Goal: Task Accomplishment & Management: Complete application form

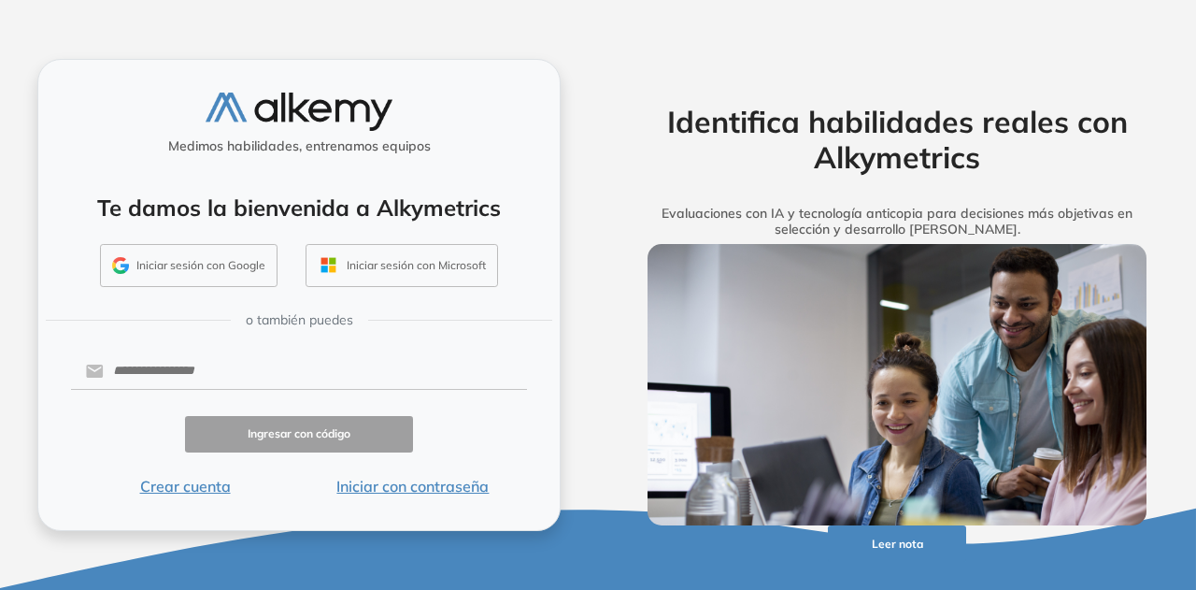
click at [176, 485] on button "Crear cuenta" at bounding box center [185, 486] width 228 height 22
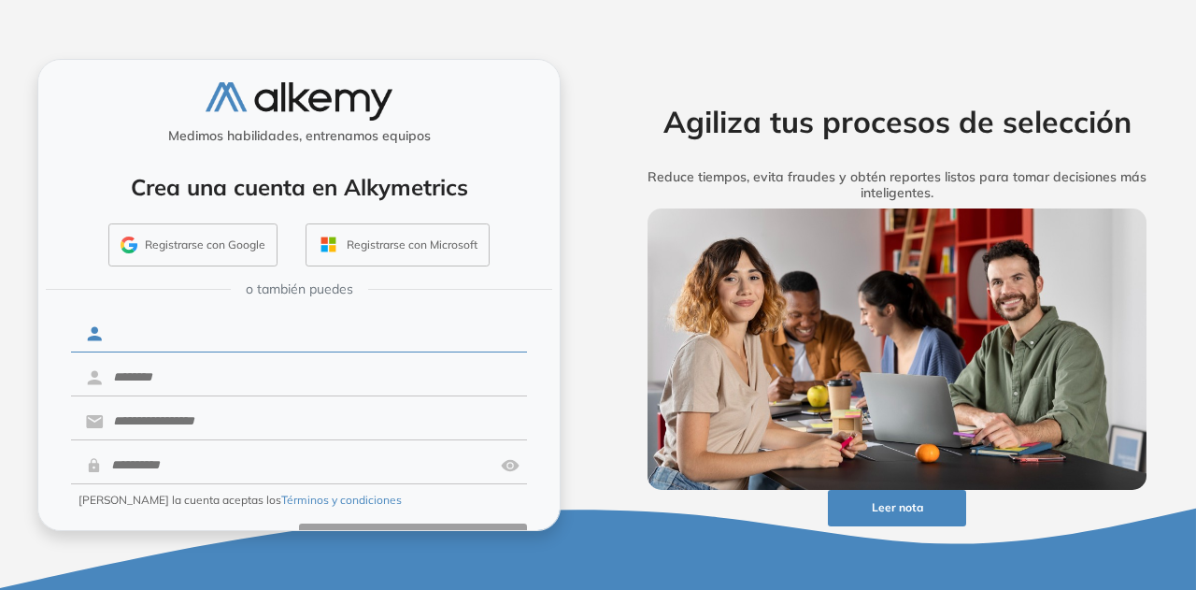
click at [190, 343] on input "text" at bounding box center [315, 334] width 423 height 36
type input "******"
click at [198, 395] on form "****** Creando la cuenta aceptas los Términos y condiciones Ya tengo cuenta Cre…" at bounding box center [299, 436] width 456 height 248
click at [206, 370] on input "text" at bounding box center [315, 378] width 423 height 36
type input "*********"
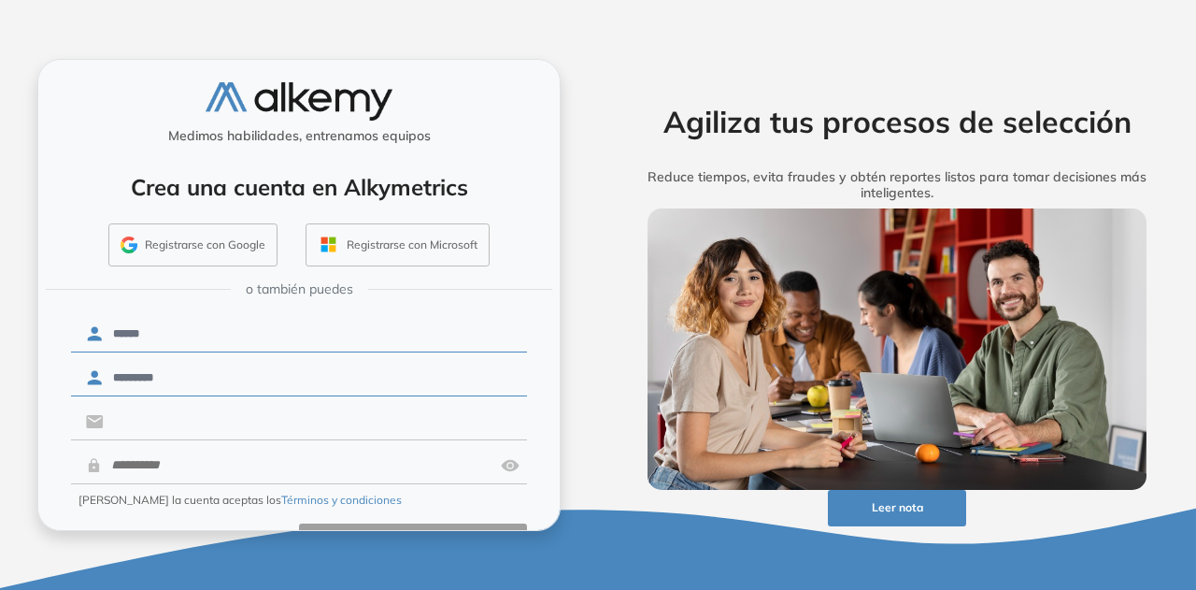
click at [196, 417] on input "text" at bounding box center [315, 422] width 423 height 36
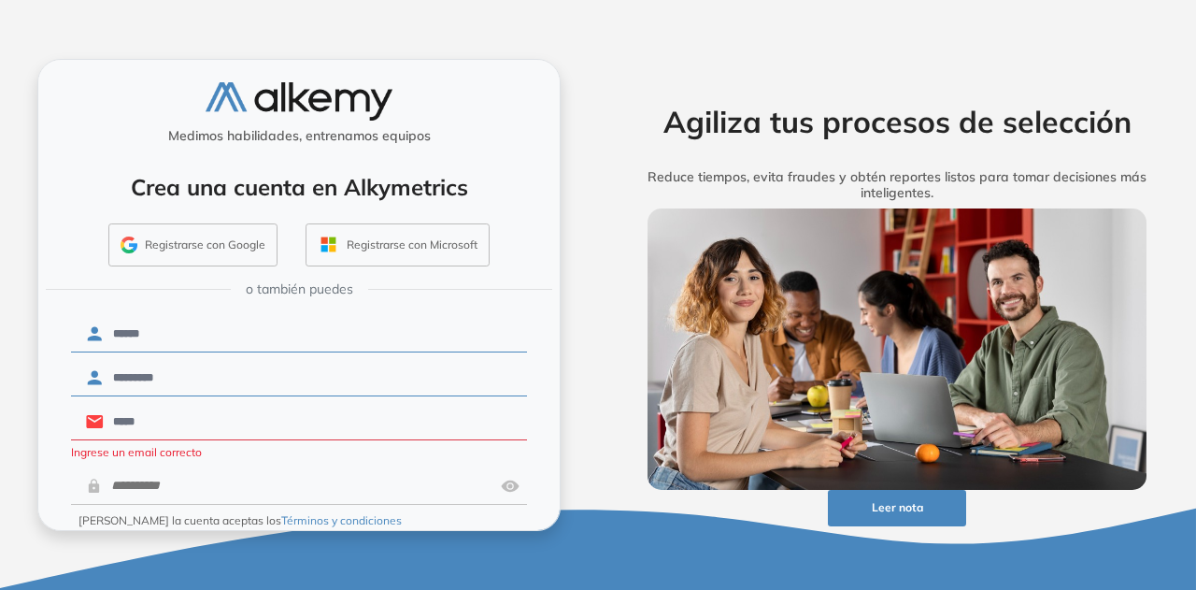
type input "**********"
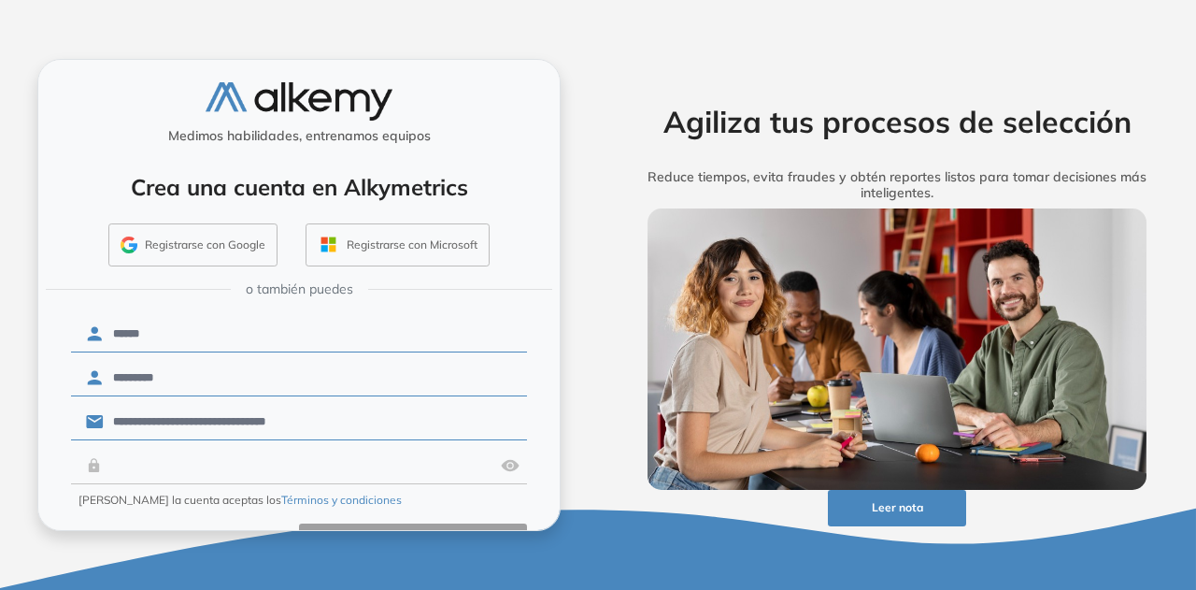
click at [264, 464] on input "text" at bounding box center [298, 466] width 392 height 36
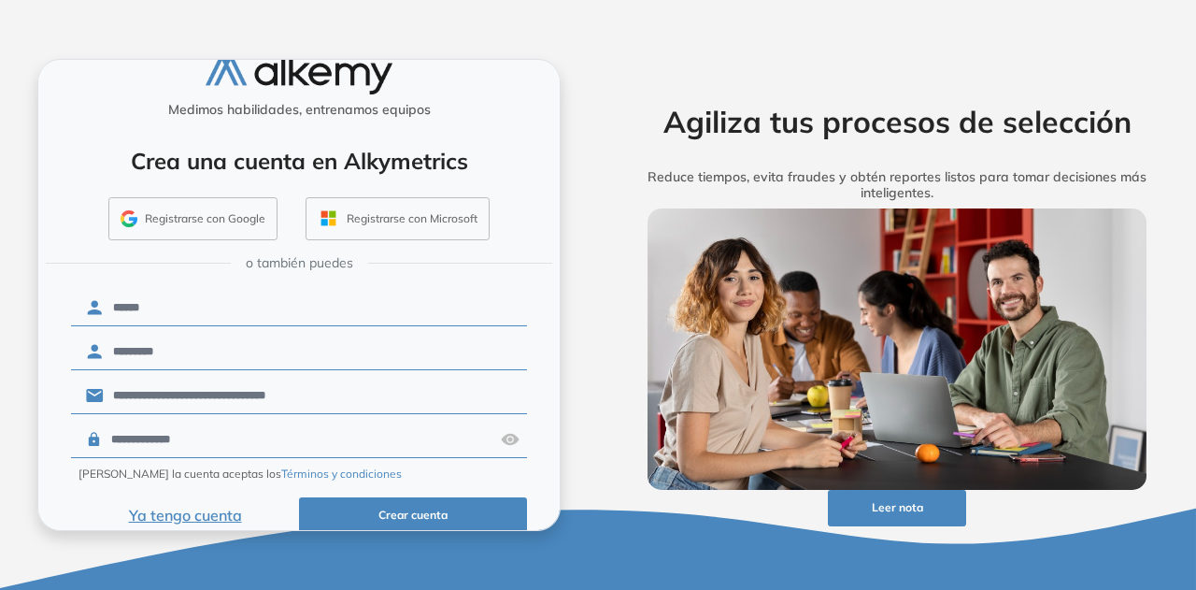
scroll to position [49, 0]
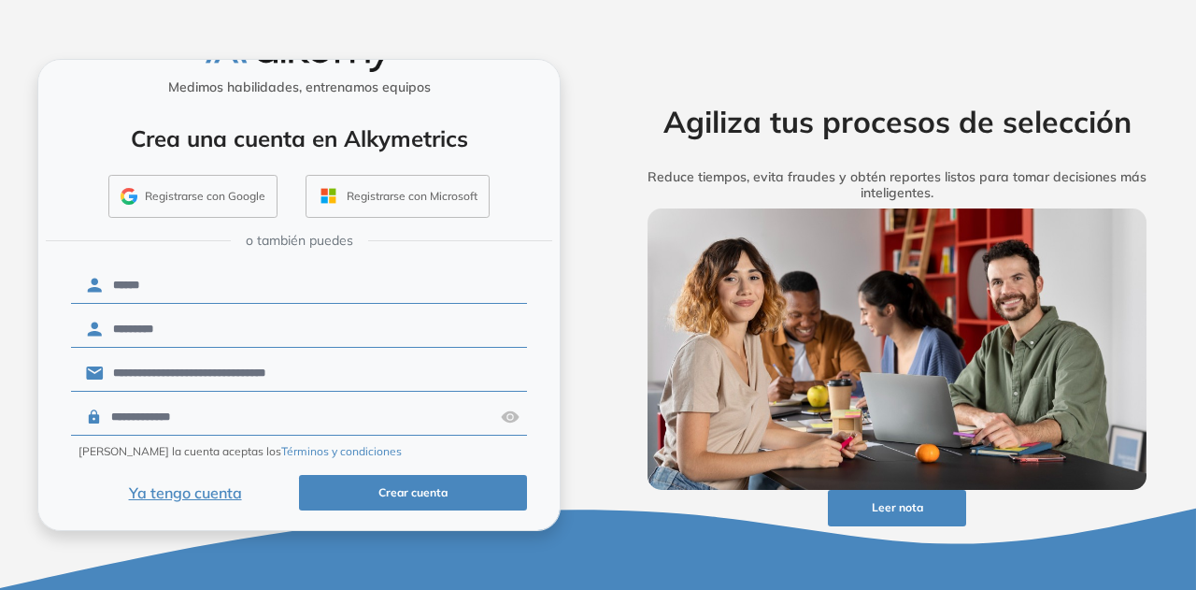
type input "**********"
click at [405, 495] on button "Crear cuenta" at bounding box center [413, 493] width 228 height 36
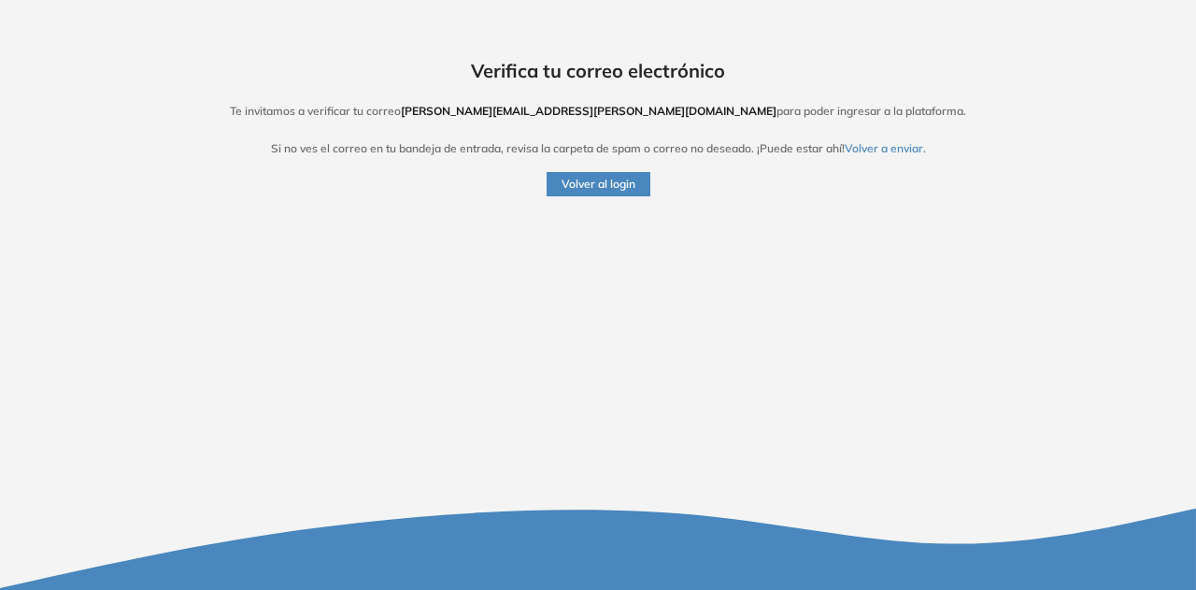
click at [590, 188] on button "Volver al login" at bounding box center [599, 184] width 104 height 24
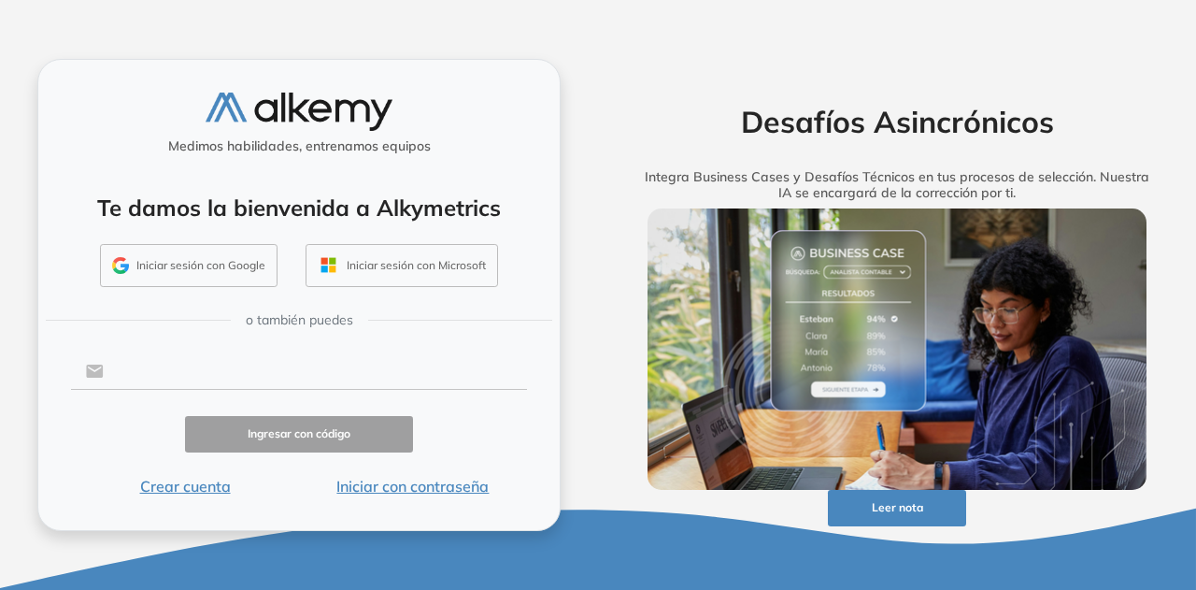
click at [230, 370] on input "text" at bounding box center [315, 371] width 423 height 36
type input "**********"
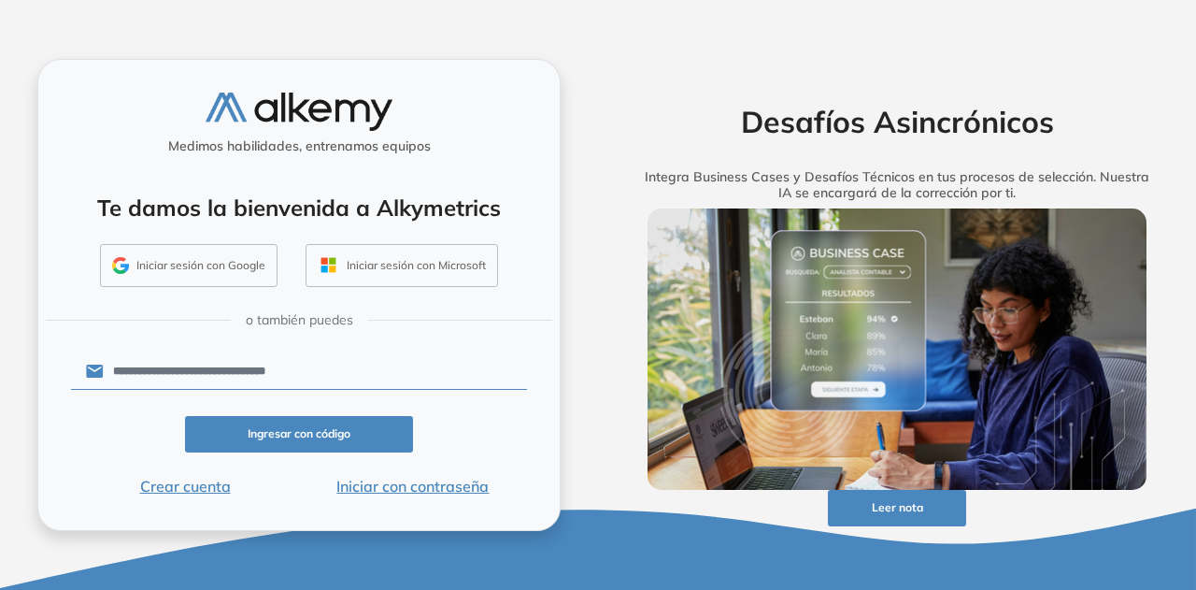
click at [276, 449] on button "Ingresar con código" at bounding box center [299, 434] width 228 height 36
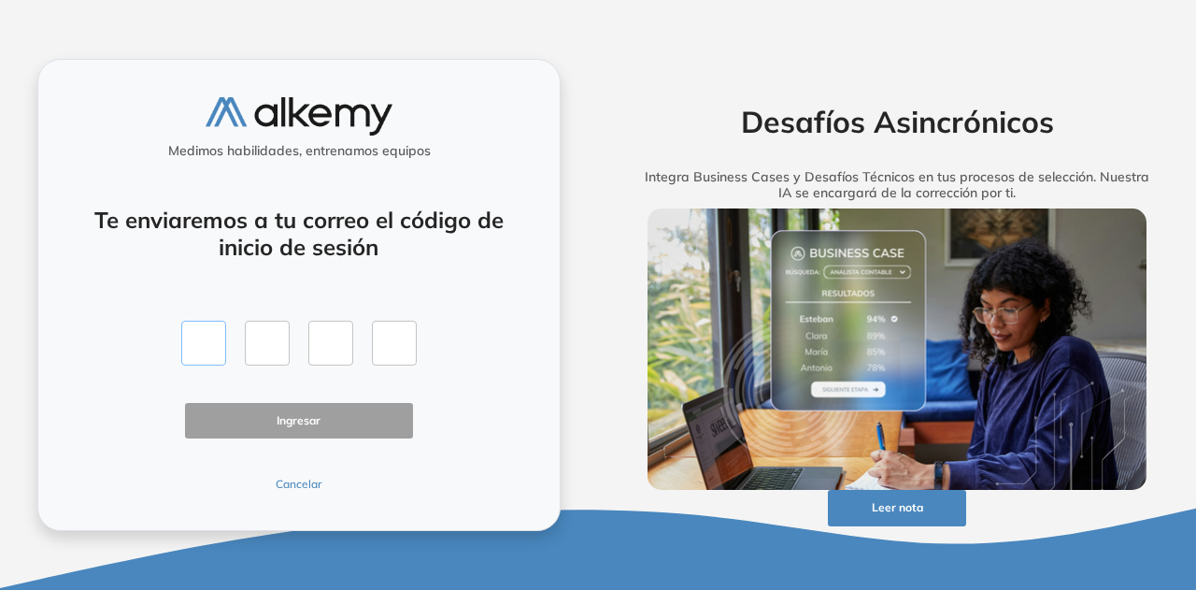
click at [191, 345] on input "text" at bounding box center [203, 343] width 45 height 45
type input "*"
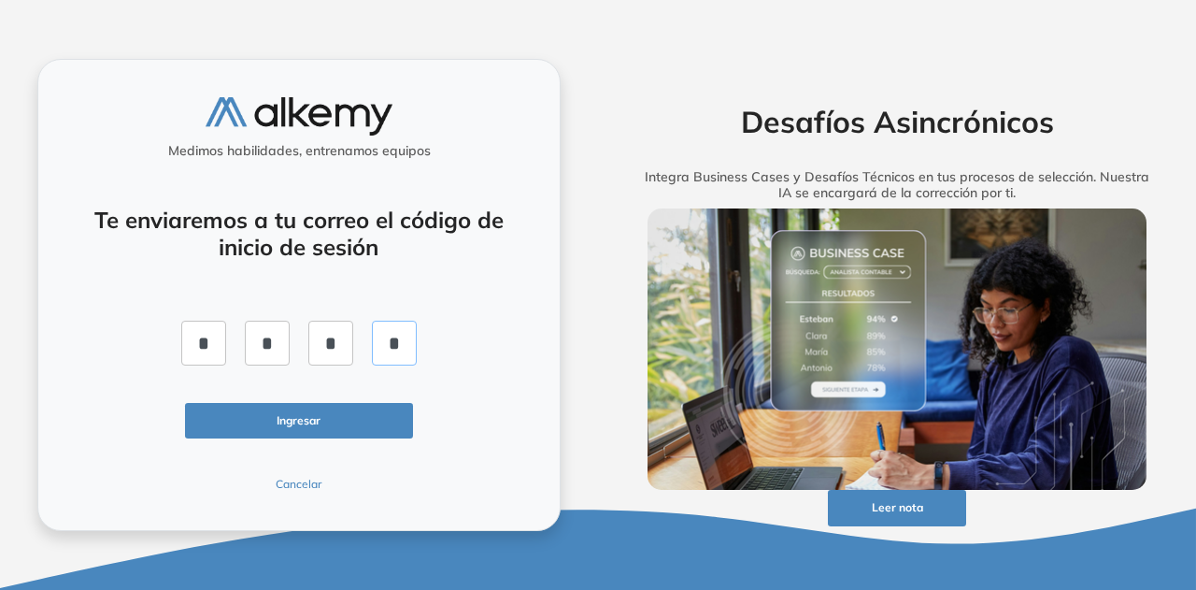
type input "*"
click at [276, 422] on button "Ingresar" at bounding box center [299, 421] width 228 height 36
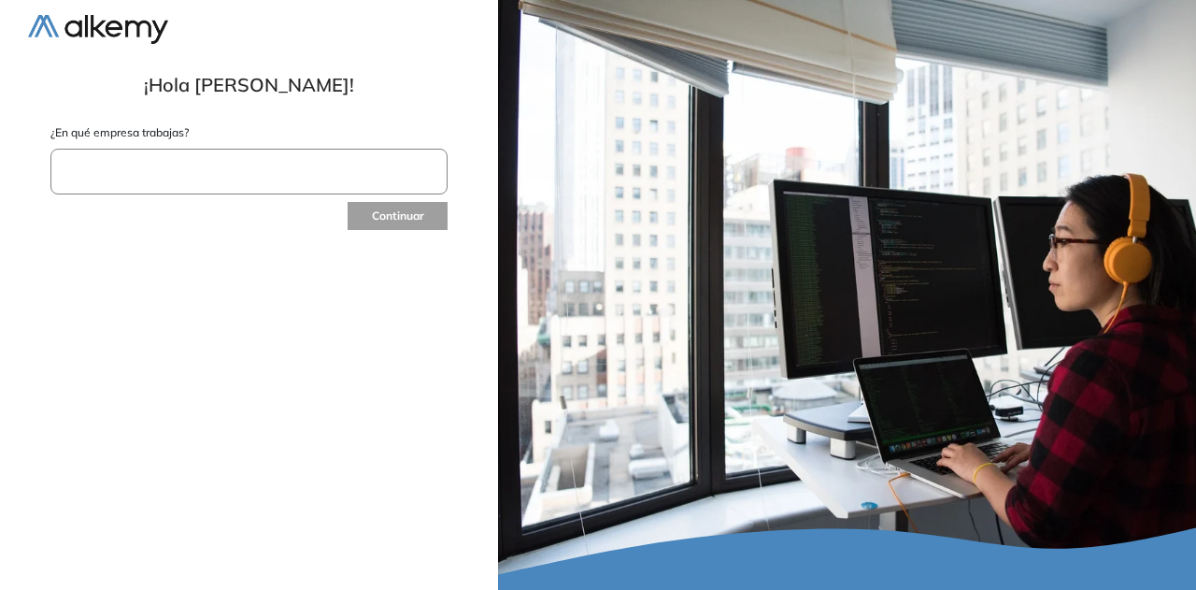
click at [293, 171] on input "text" at bounding box center [248, 172] width 397 height 46
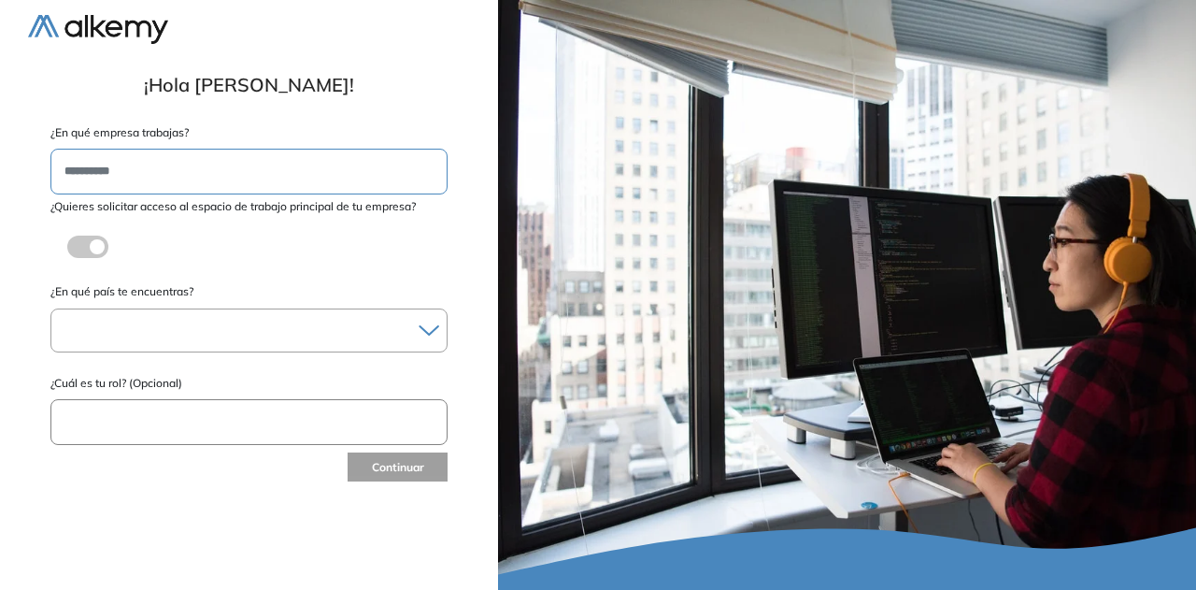
click at [199, 170] on input "**********" at bounding box center [248, 172] width 397 height 46
type input "**********"
click at [286, 345] on div "Albania Andorra Antigua y Barbuda Argentina Aruba Australia Austria Bahamas Bar…" at bounding box center [248, 330] width 397 height 44
click at [423, 330] on icon at bounding box center [429, 330] width 21 height 12
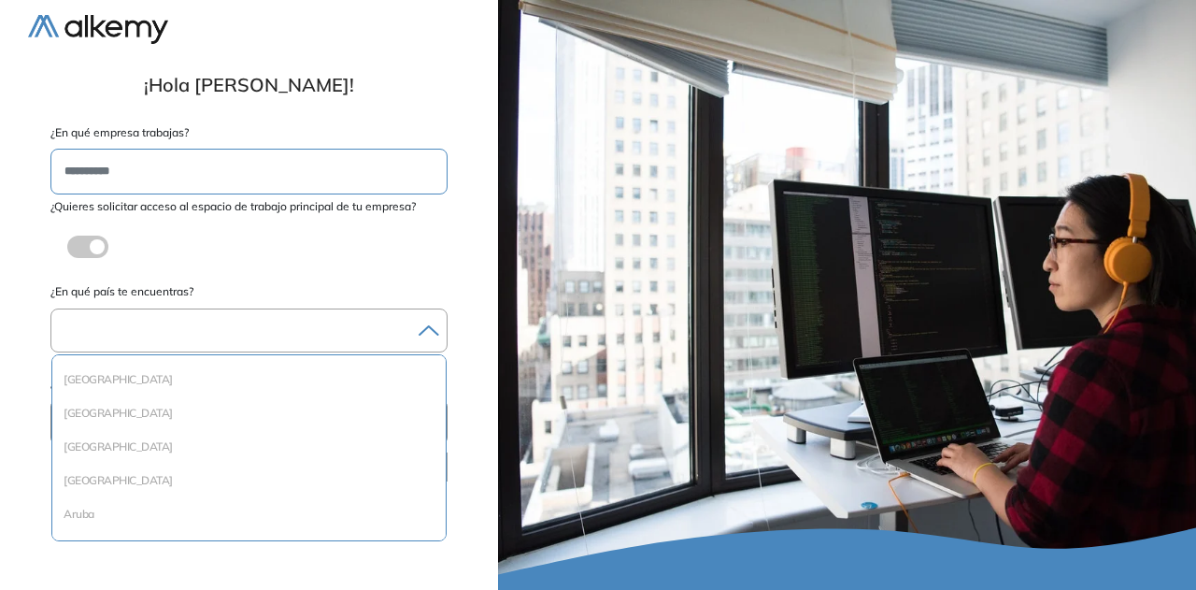
click at [136, 332] on div at bounding box center [248, 330] width 395 height 27
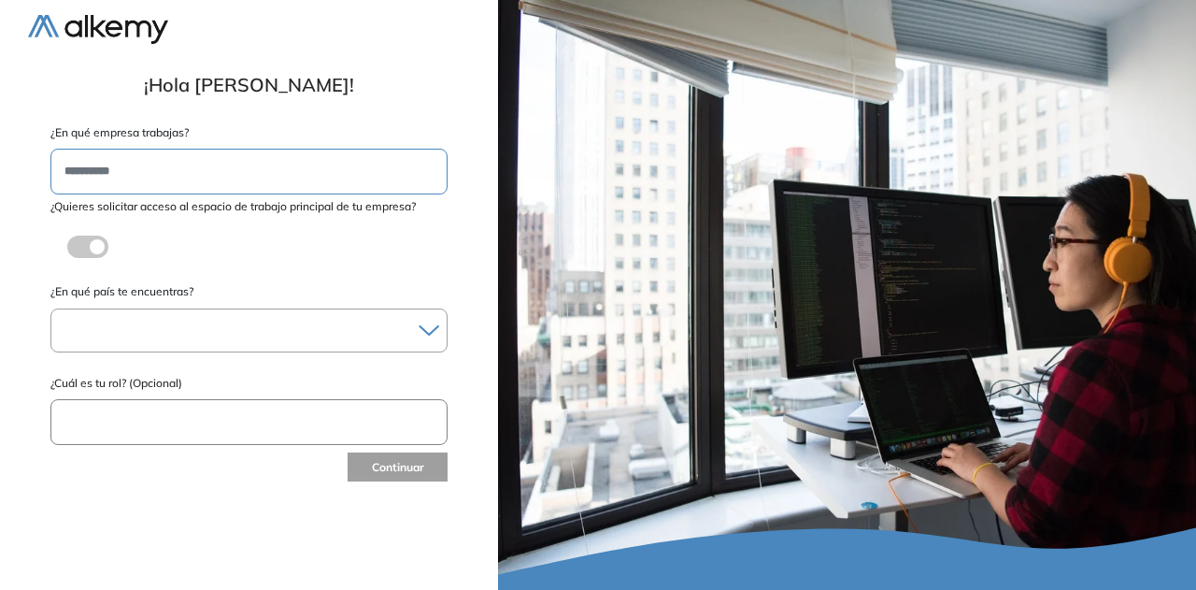
click at [138, 336] on div at bounding box center [248, 330] width 395 height 27
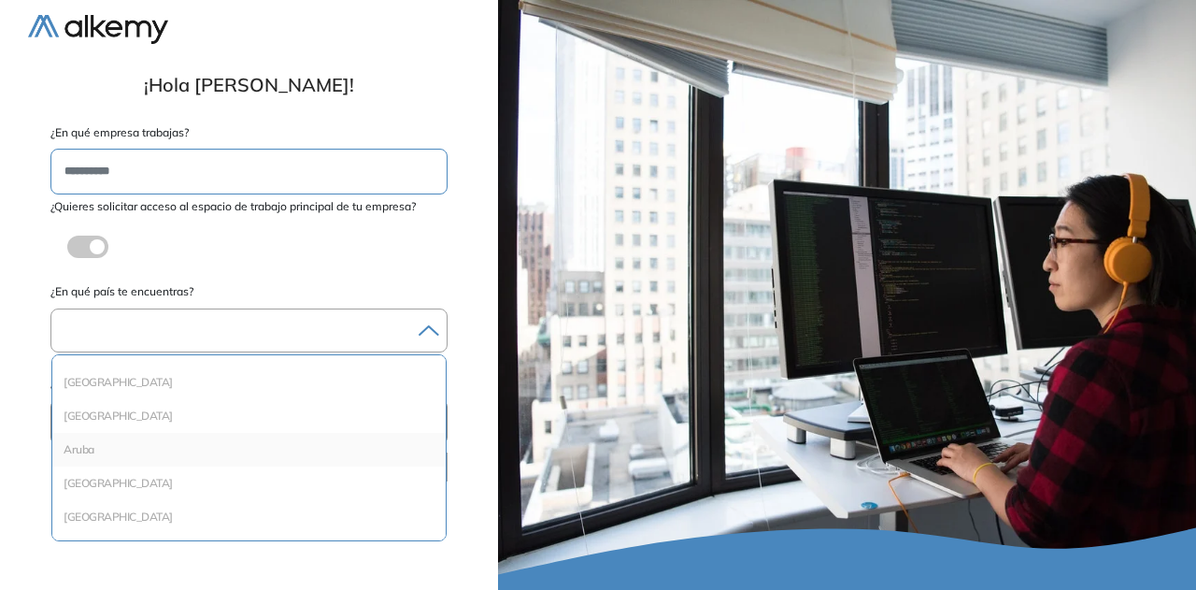
scroll to position [93, 0]
click at [108, 384] on li "[GEOGRAPHIC_DATA]" at bounding box center [249, 387] width 379 height 19
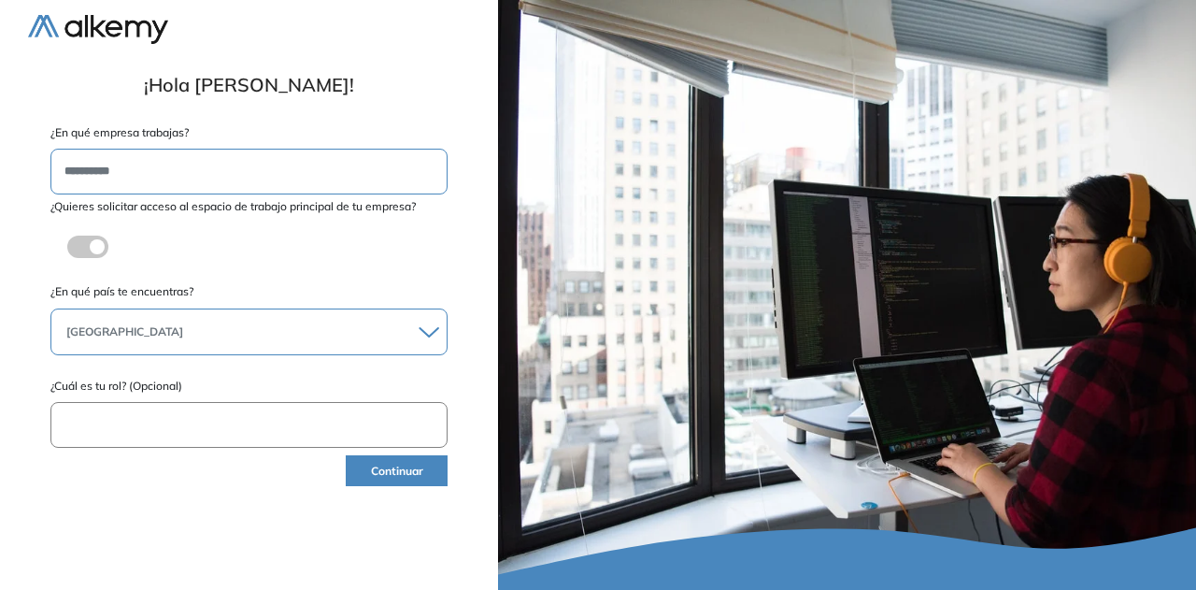
click at [140, 424] on input "text" at bounding box center [248, 425] width 397 height 46
drag, startPoint x: 213, startPoint y: 184, endPoint x: 194, endPoint y: 171, distance: 22.8
click at [200, 176] on input "**********" at bounding box center [248, 172] width 397 height 46
click at [193, 171] on input "**********" at bounding box center [248, 172] width 397 height 46
click at [86, 229] on div at bounding box center [88, 247] width 76 height 50
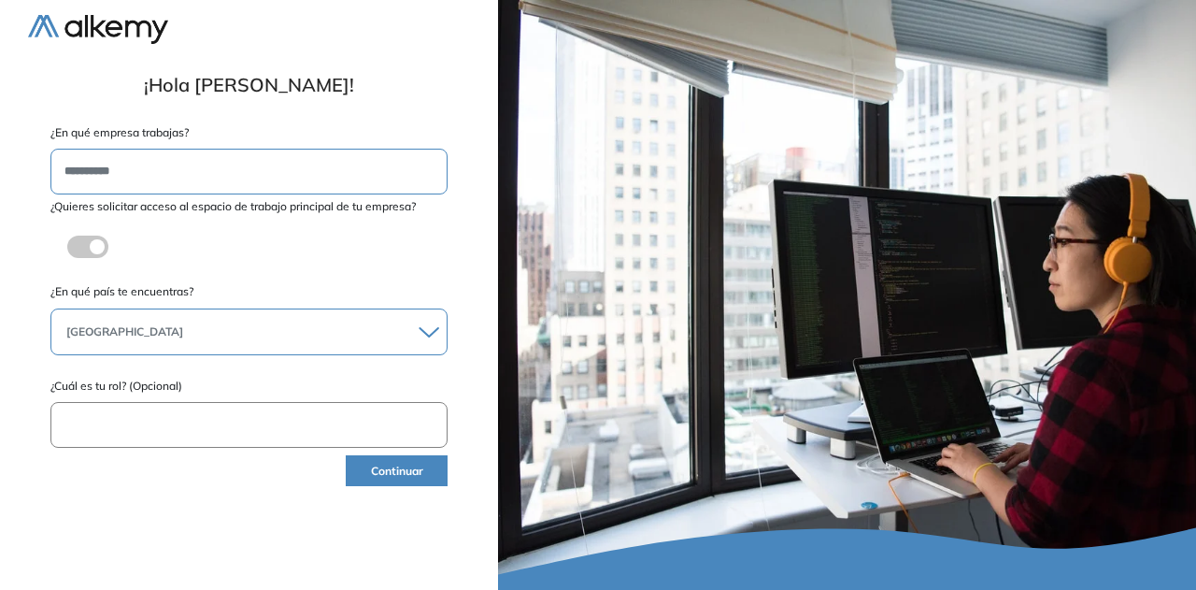
click at [88, 242] on div "¿Quieres solicitar acceso al espacio de trabajo principal de tu empresa? ¿Estás…" at bounding box center [248, 235] width 397 height 74
click at [228, 246] on div "¿Quieres solicitar acceso al espacio de trabajo principal de tu empresa? ¿Estás…" at bounding box center [248, 235] width 397 height 74
click at [81, 240] on span at bounding box center [74, 243] width 15 height 15
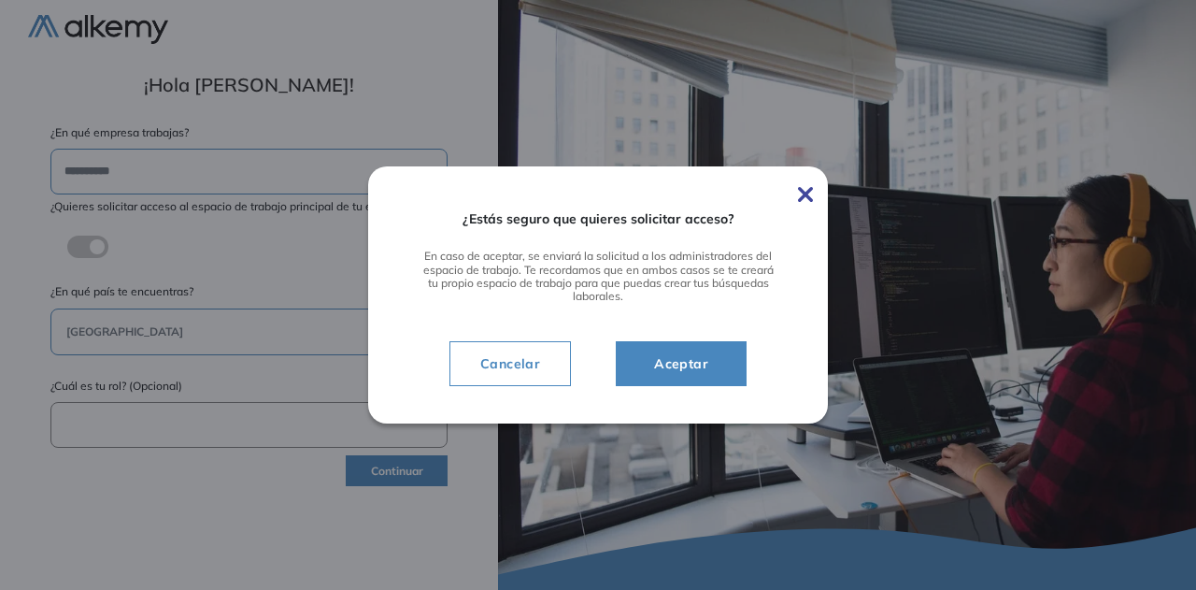
click at [798, 191] on img at bounding box center [805, 194] width 15 height 15
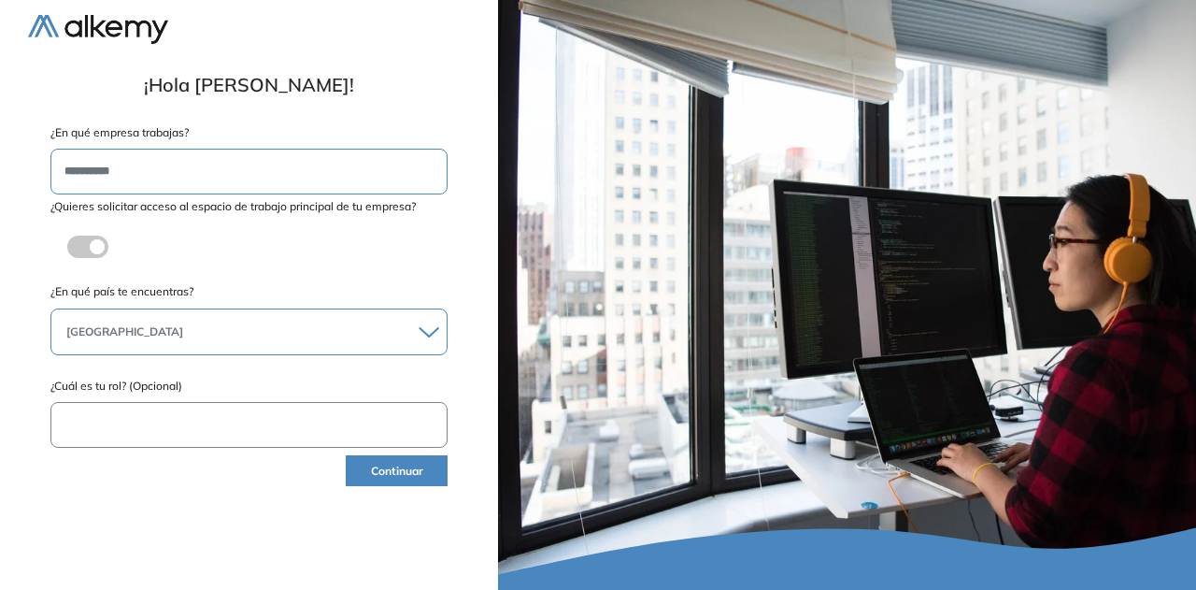
click at [811, 193] on div at bounding box center [847, 295] width 698 height 590
drag, startPoint x: 234, startPoint y: 184, endPoint x: 220, endPoint y: 188, distance: 14.5
click at [233, 184] on input "**********" at bounding box center [248, 172] width 397 height 46
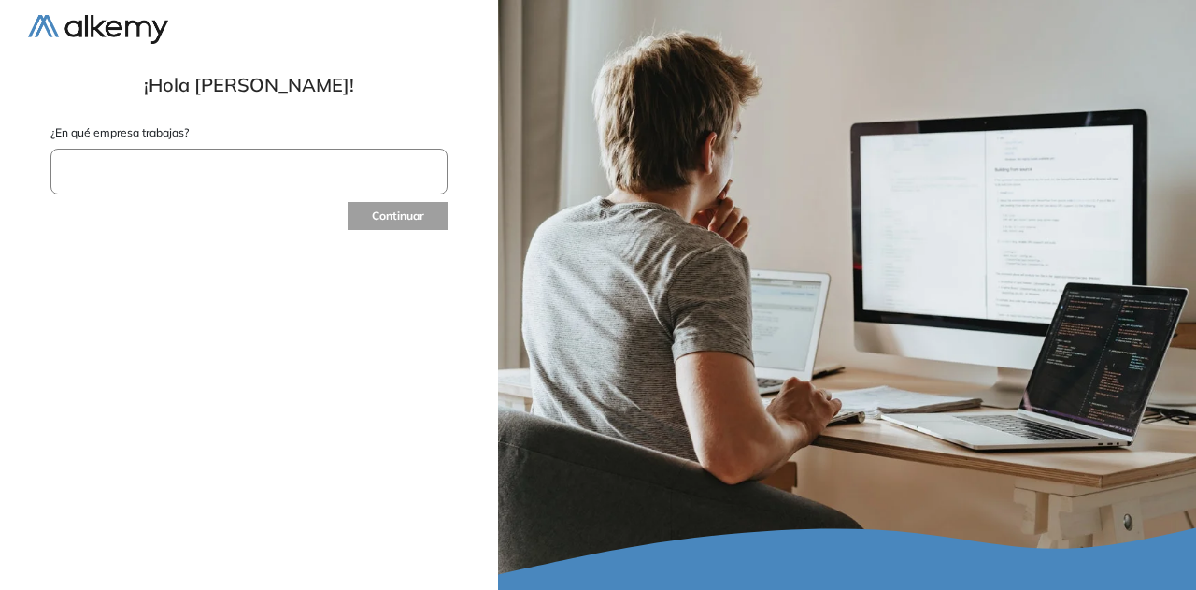
click at [155, 179] on input "text" at bounding box center [248, 172] width 397 height 46
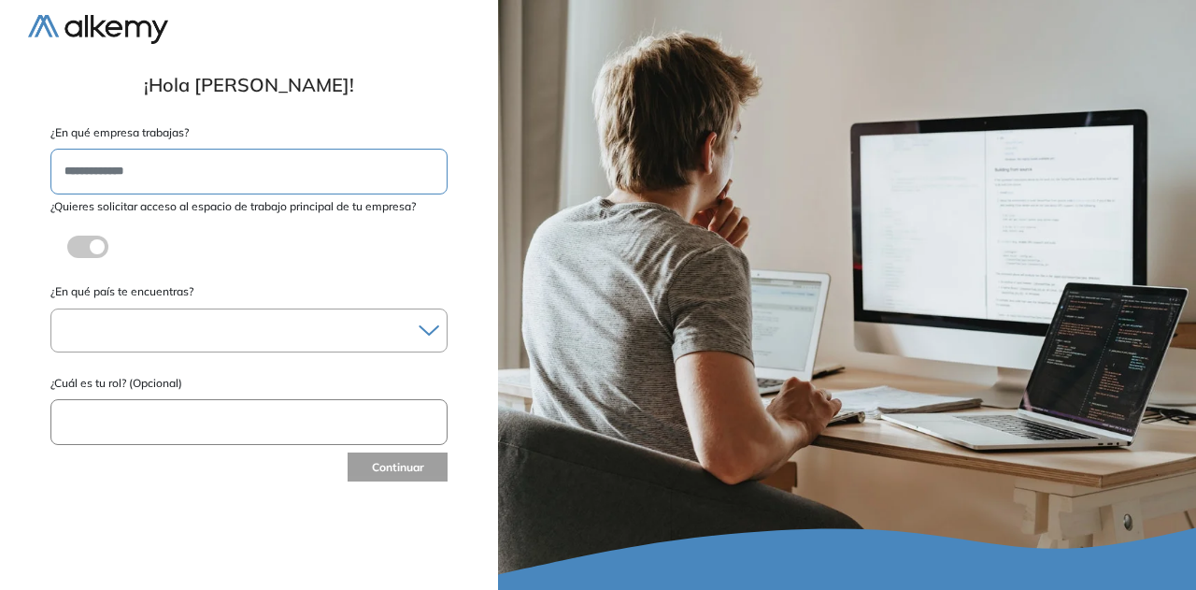
click at [140, 341] on div at bounding box center [248, 330] width 395 height 27
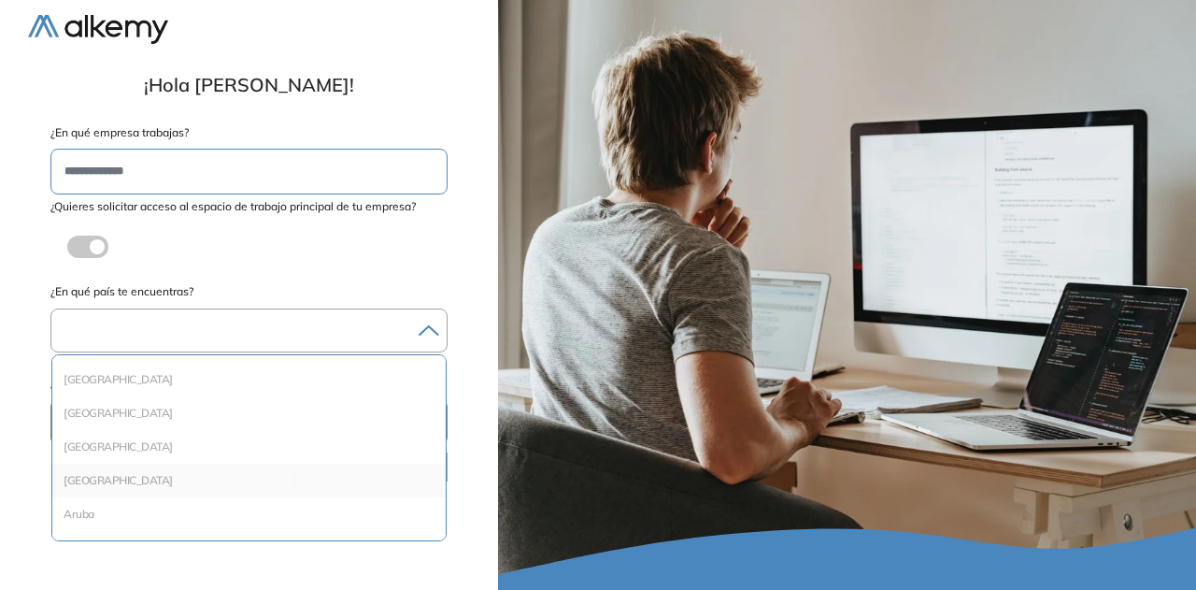
click at [88, 479] on li "[GEOGRAPHIC_DATA]" at bounding box center [249, 480] width 379 height 19
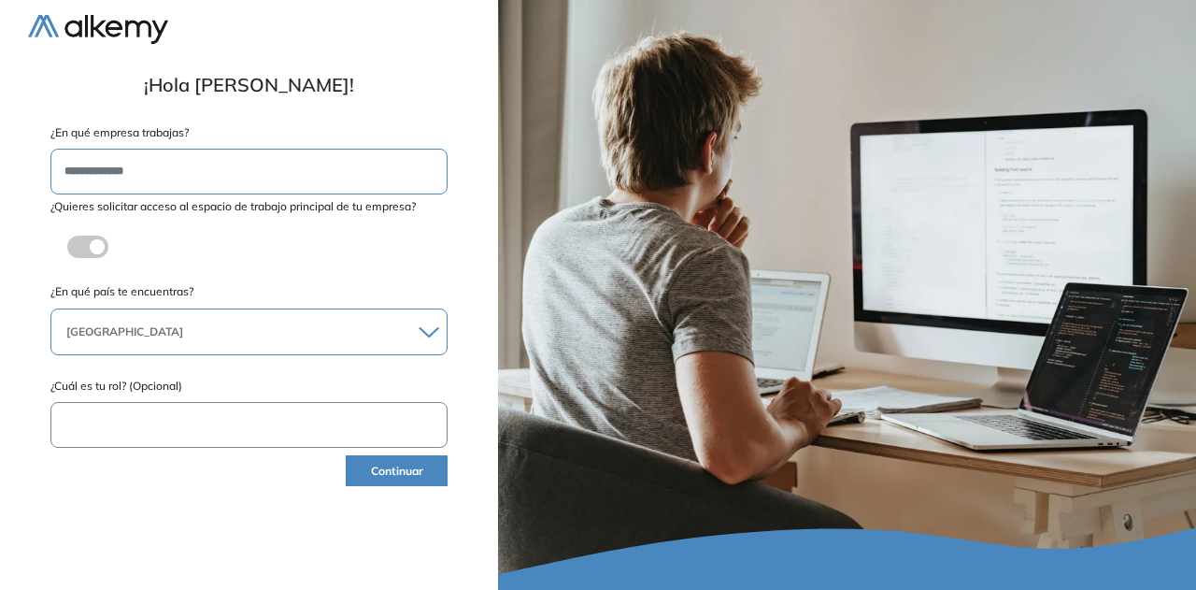
click at [127, 416] on input "text" at bounding box center [248, 425] width 397 height 46
click at [110, 423] on input "**********" at bounding box center [248, 425] width 397 height 46
type input "**********"
click at [416, 461] on button "Continuar" at bounding box center [397, 470] width 102 height 31
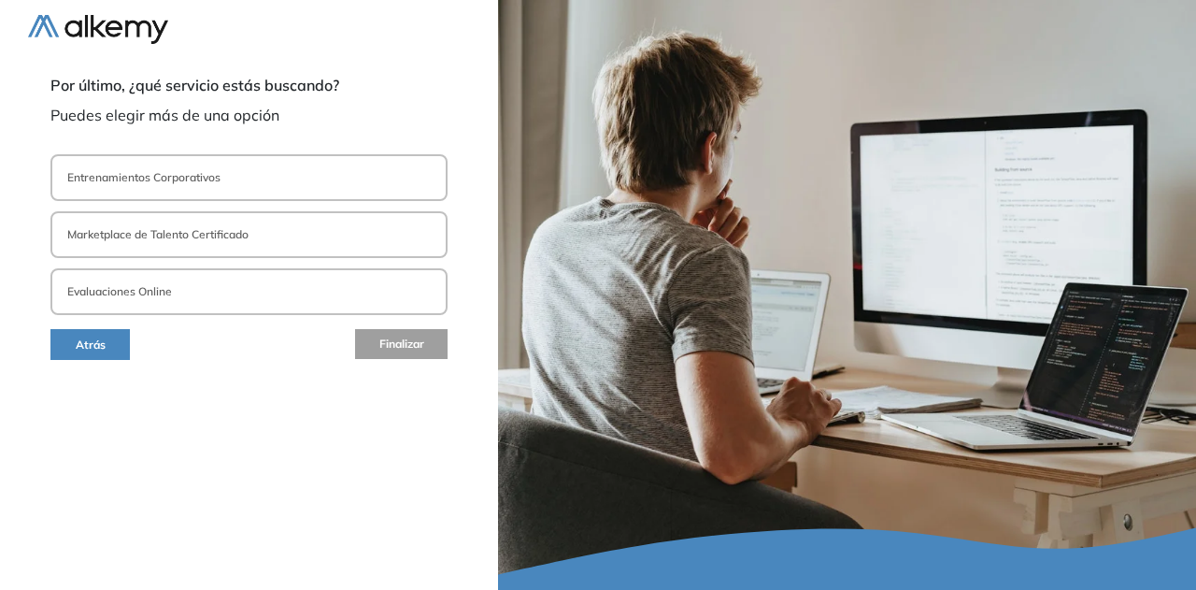
click at [127, 302] on button "Evaluaciones Online" at bounding box center [248, 291] width 397 height 47
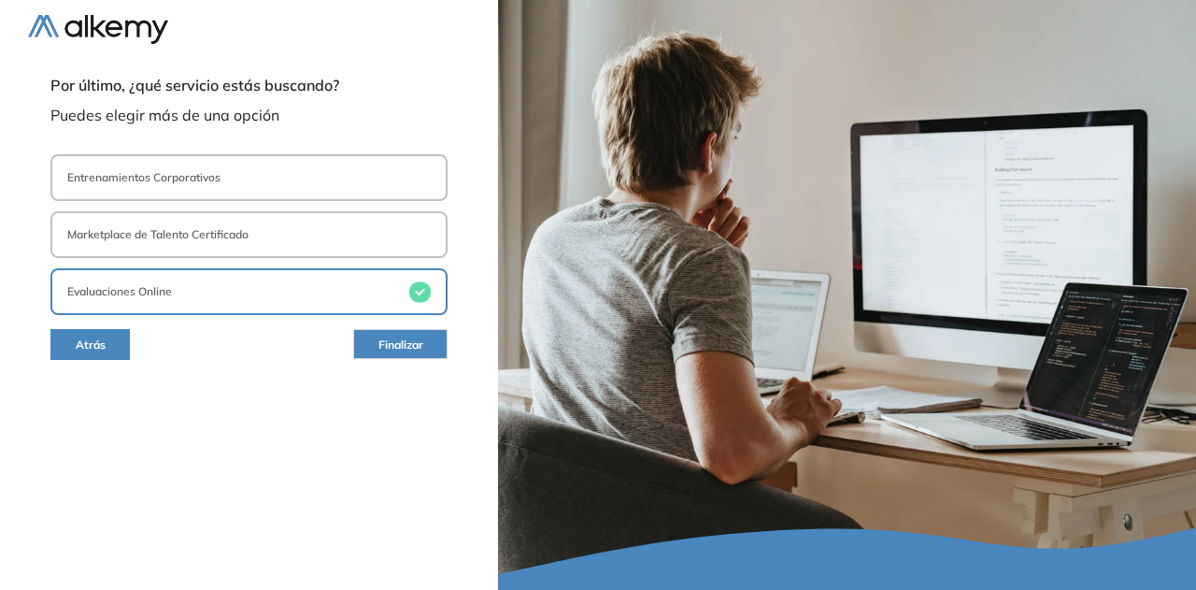
drag, startPoint x: 195, startPoint y: 229, endPoint x: 235, endPoint y: 207, distance: 44.8
click at [194, 229] on p "Marketplace de Talento Certificado" at bounding box center [157, 234] width 181 height 17
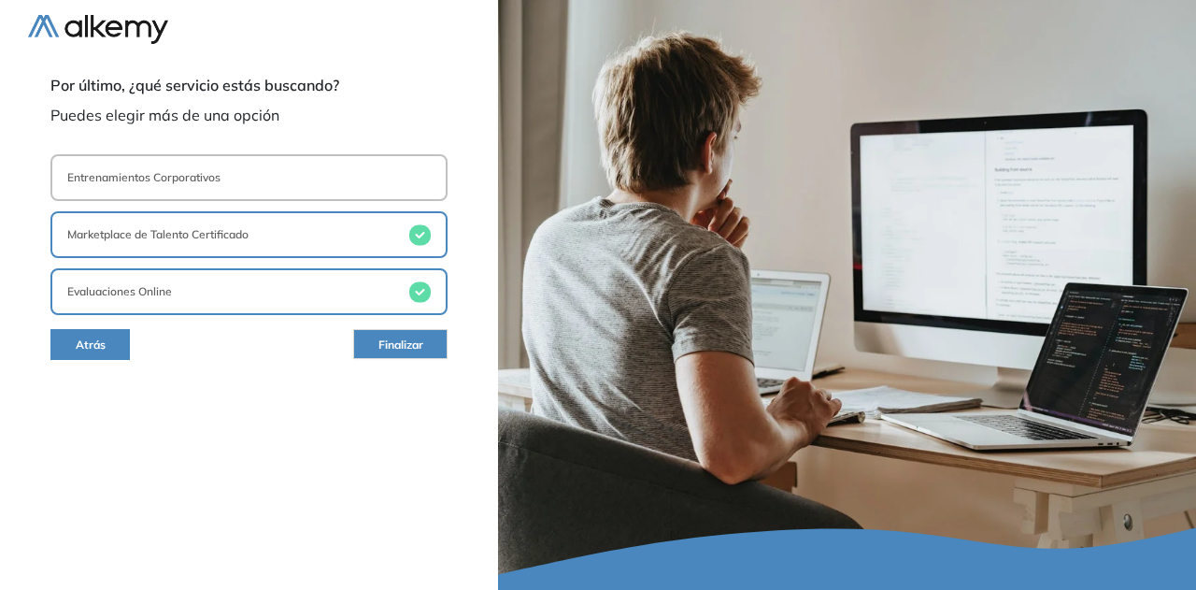
click at [248, 175] on button "Entrenamientos Corporativos" at bounding box center [248, 177] width 397 height 47
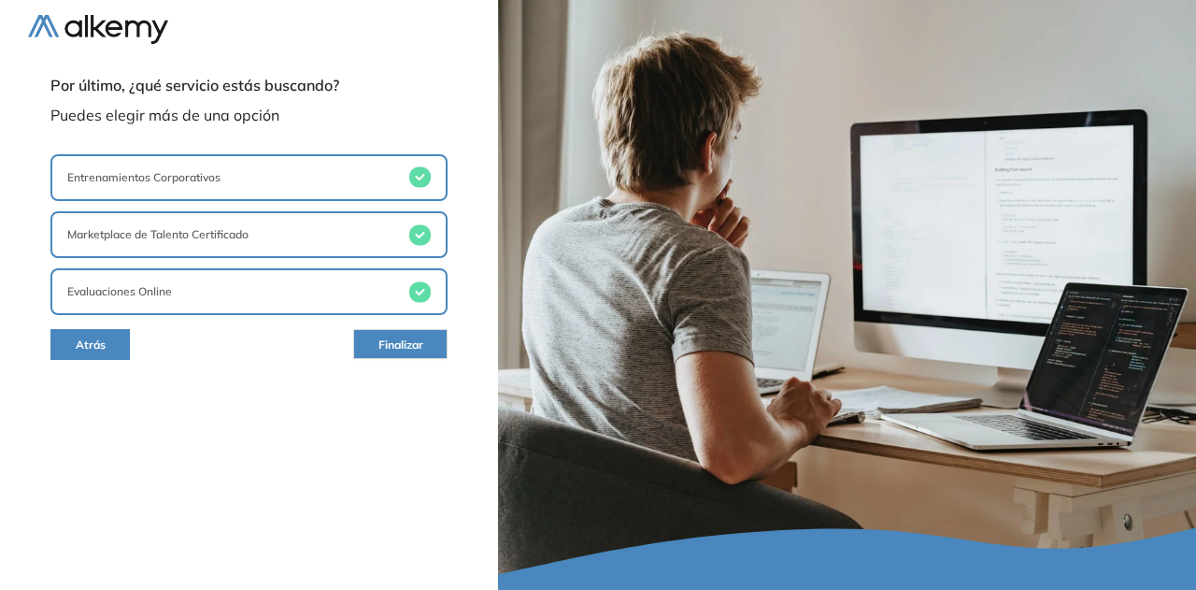
click at [385, 335] on button "Finalizar" at bounding box center [400, 344] width 94 height 30
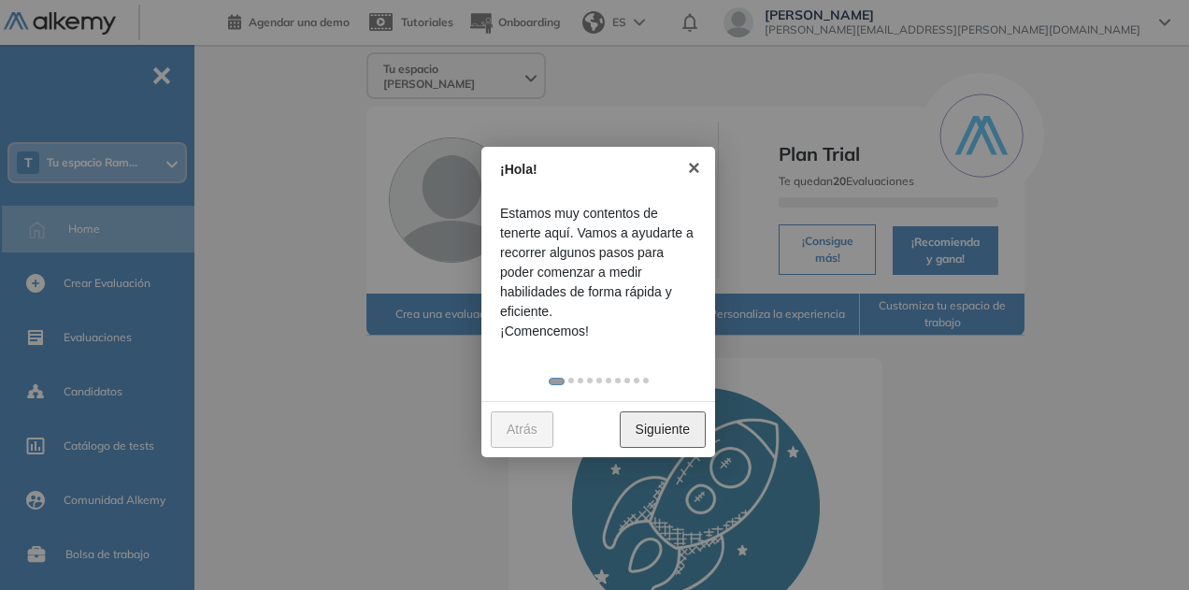
click at [669, 440] on link "Siguiente" at bounding box center [663, 429] width 86 height 36
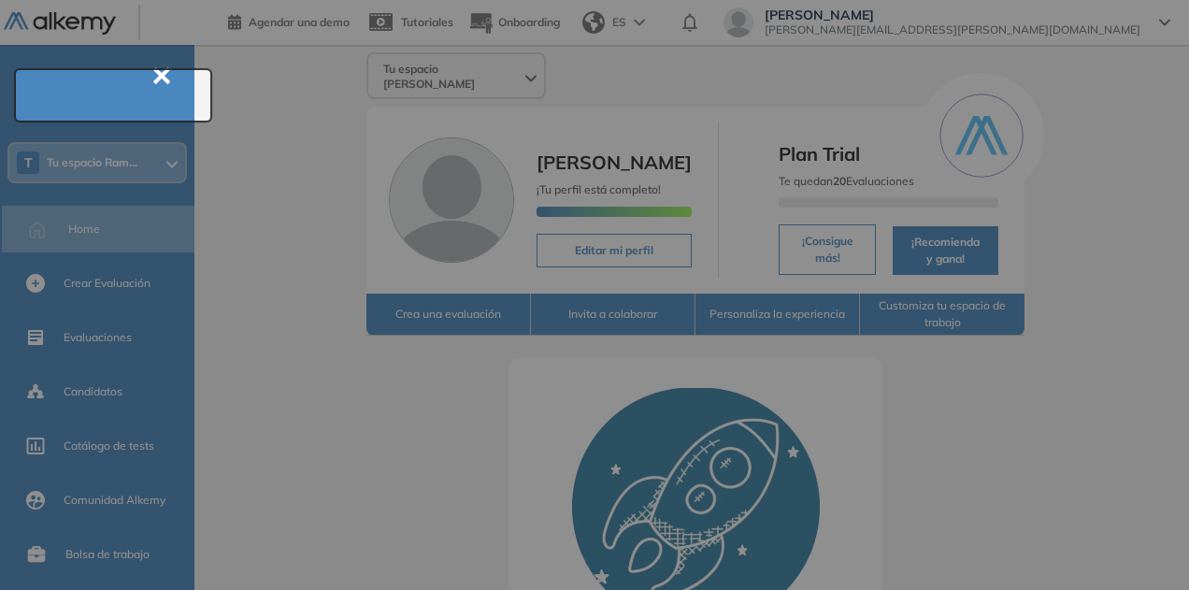
scroll to position [67, 0]
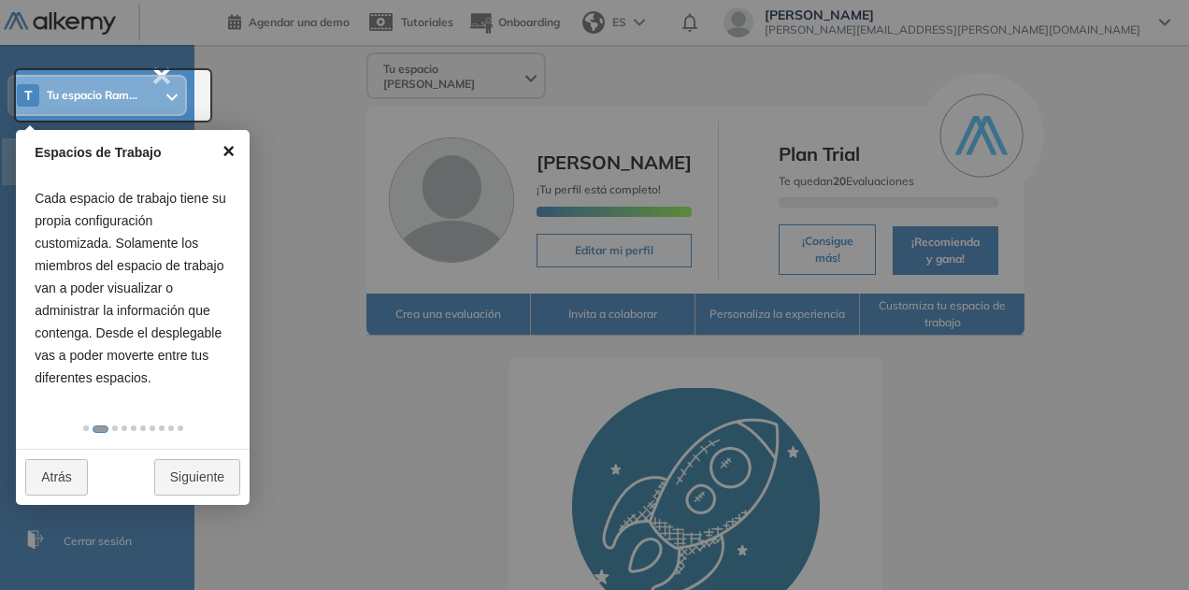
click at [231, 148] on link "×" at bounding box center [228, 151] width 42 height 42
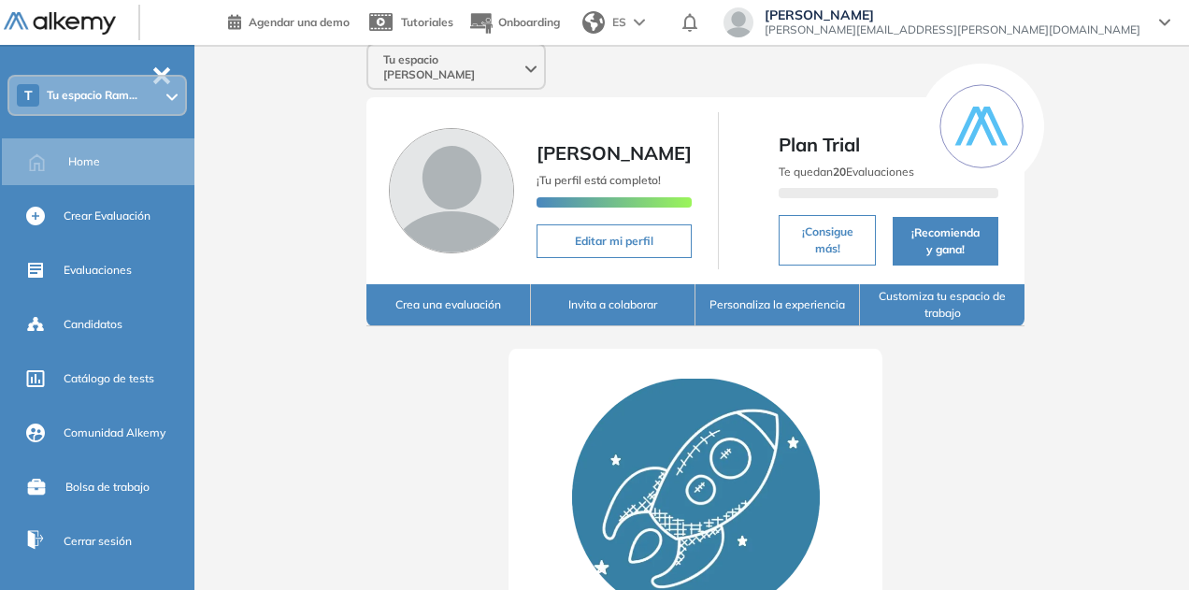
scroll to position [0, 0]
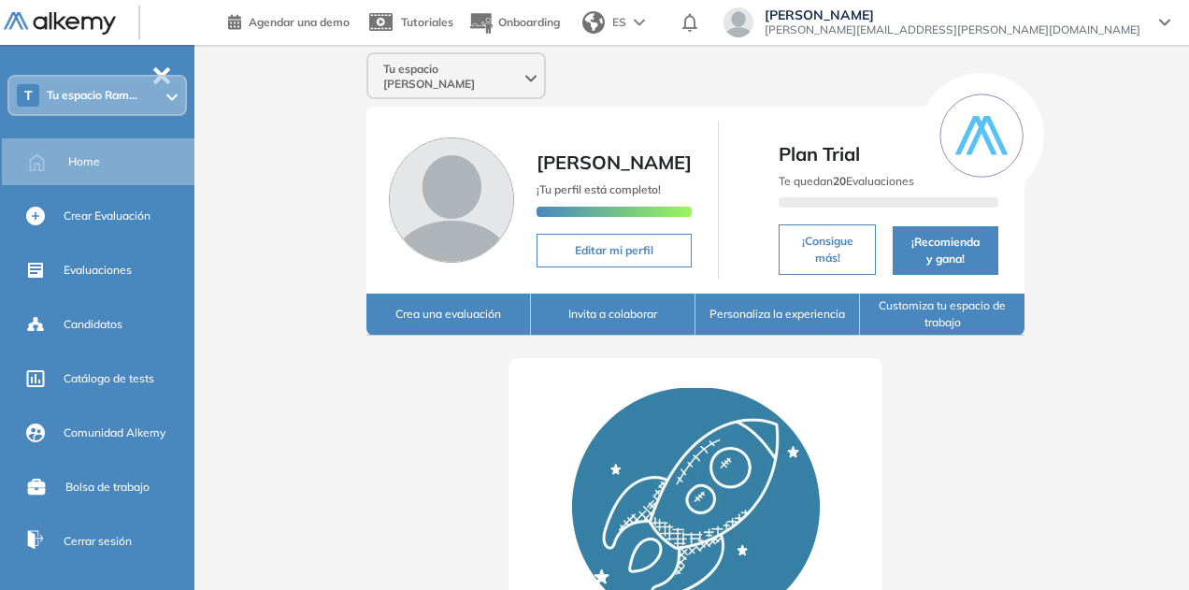
click at [73, 87] on div "T Tu espacio Ram..." at bounding box center [97, 95] width 176 height 37
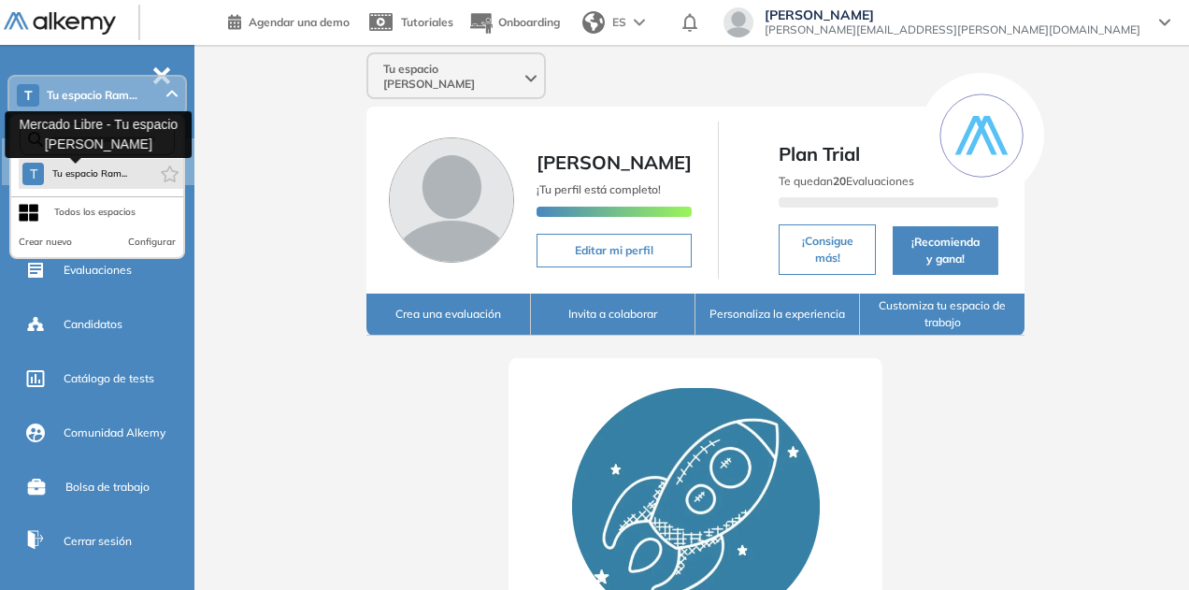
click at [107, 178] on span "Tu espacio Ram..." at bounding box center [89, 173] width 76 height 15
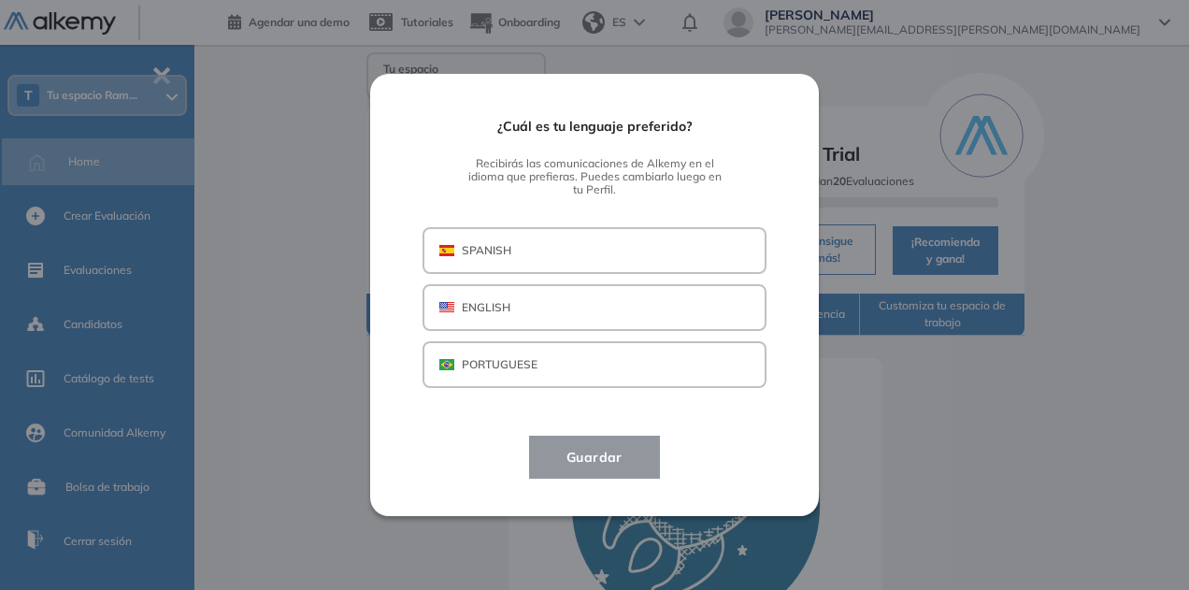
click at [492, 260] on button "SPANISH" at bounding box center [594, 250] width 344 height 47
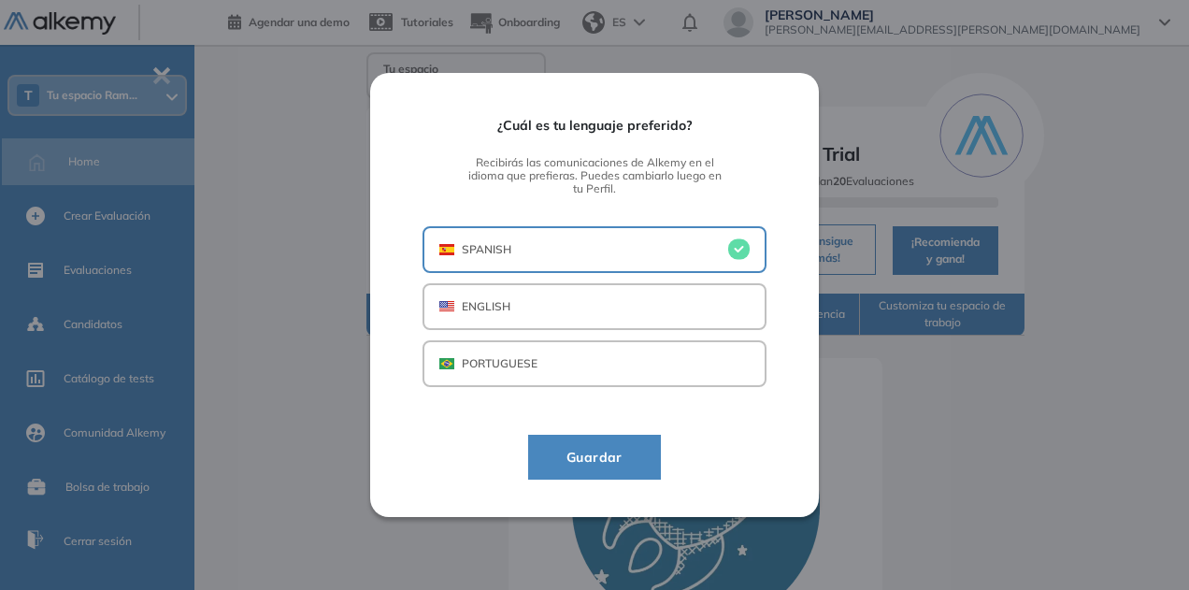
click at [607, 450] on span "Guardar" at bounding box center [594, 457] width 86 height 22
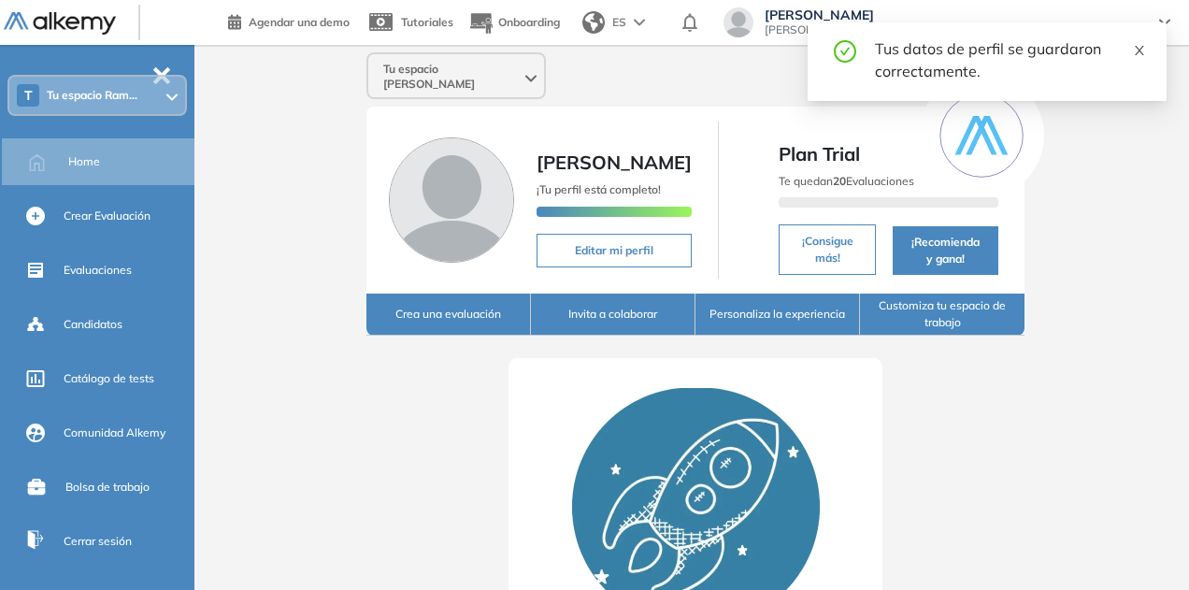
click at [1136, 53] on icon "close" at bounding box center [1139, 50] width 9 height 9
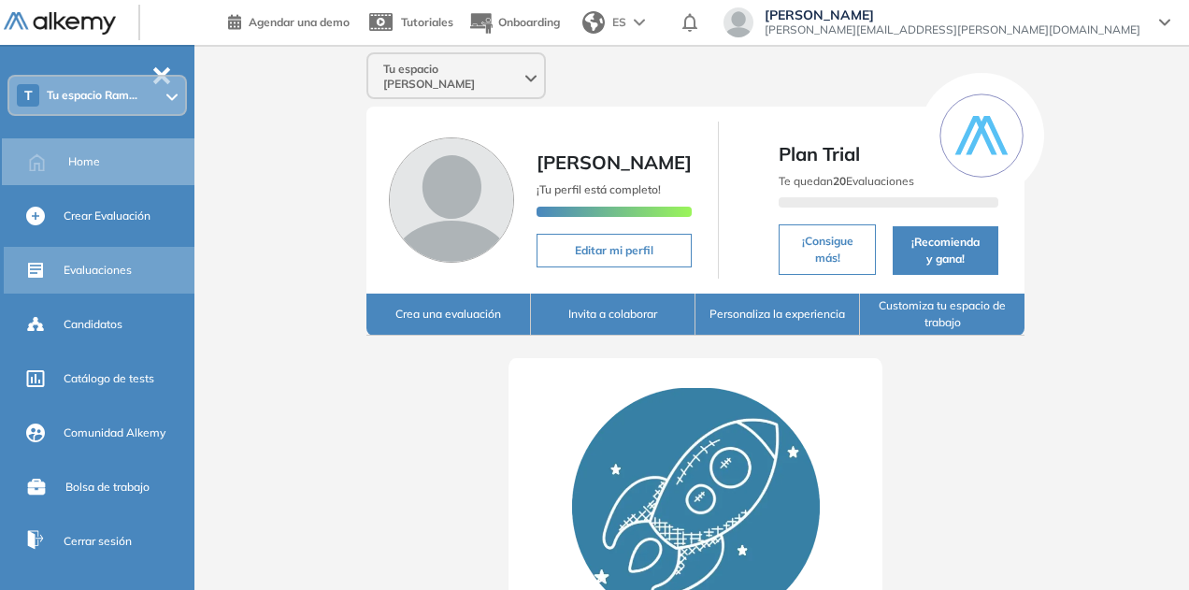
click at [107, 276] on span "Evaluaciones" at bounding box center [98, 270] width 68 height 17
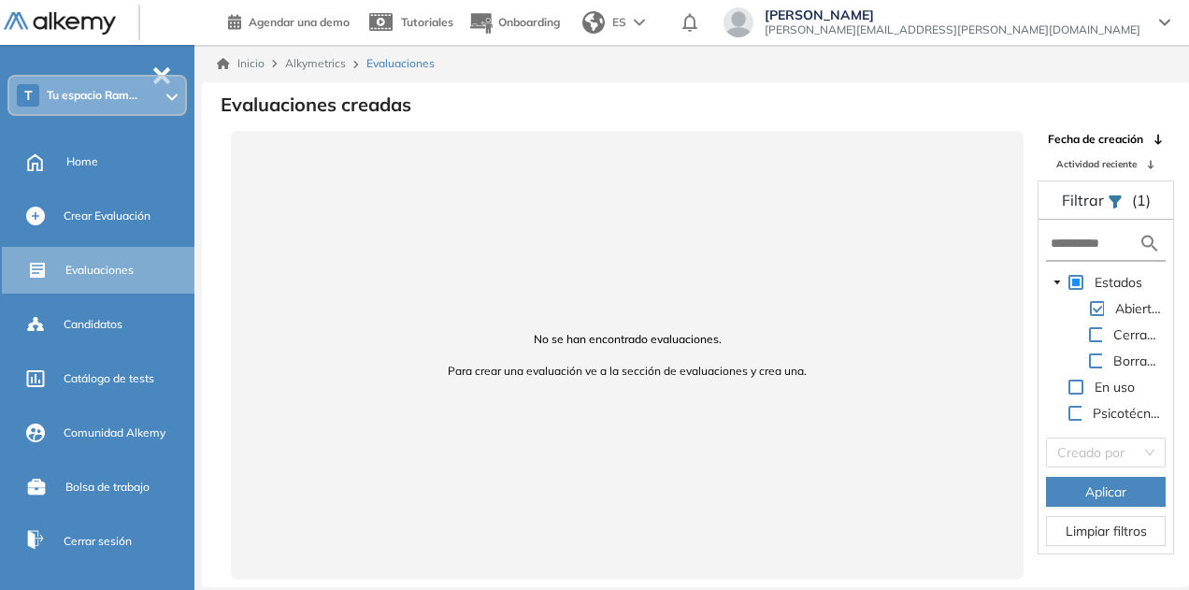
click at [1091, 337] on span at bounding box center [1096, 334] width 15 height 15
click at [1095, 358] on span at bounding box center [1096, 360] width 15 height 15
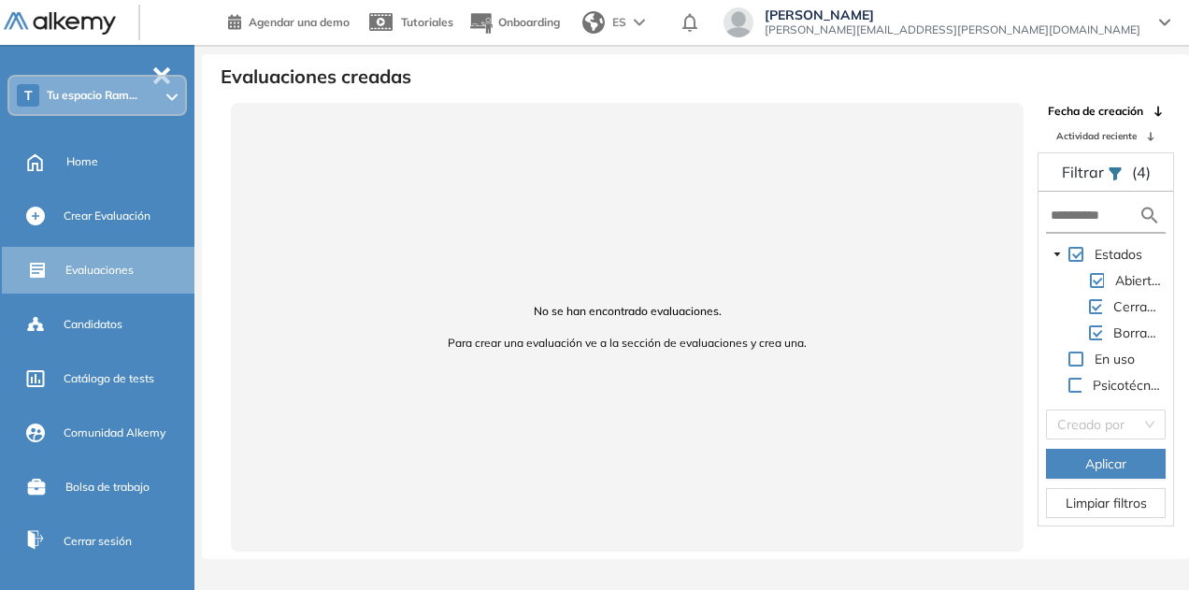
scroll to position [45, 0]
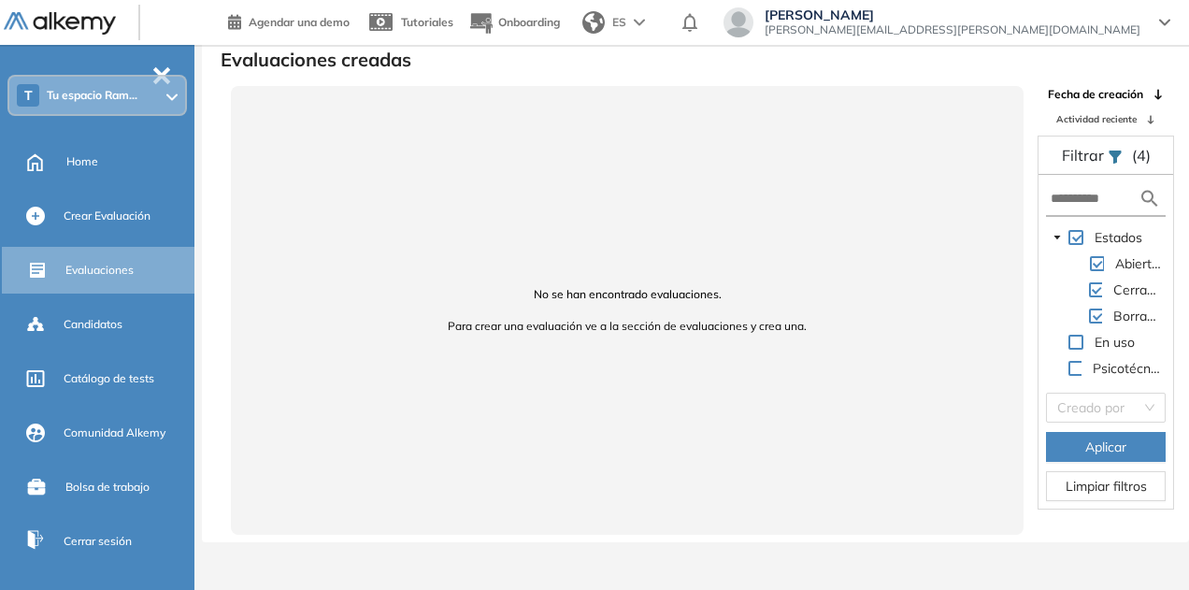
click at [1110, 453] on span "Aplicar" at bounding box center [1105, 446] width 41 height 21
click at [124, 366] on div "Catálogo de tests" at bounding box center [127, 379] width 127 height 32
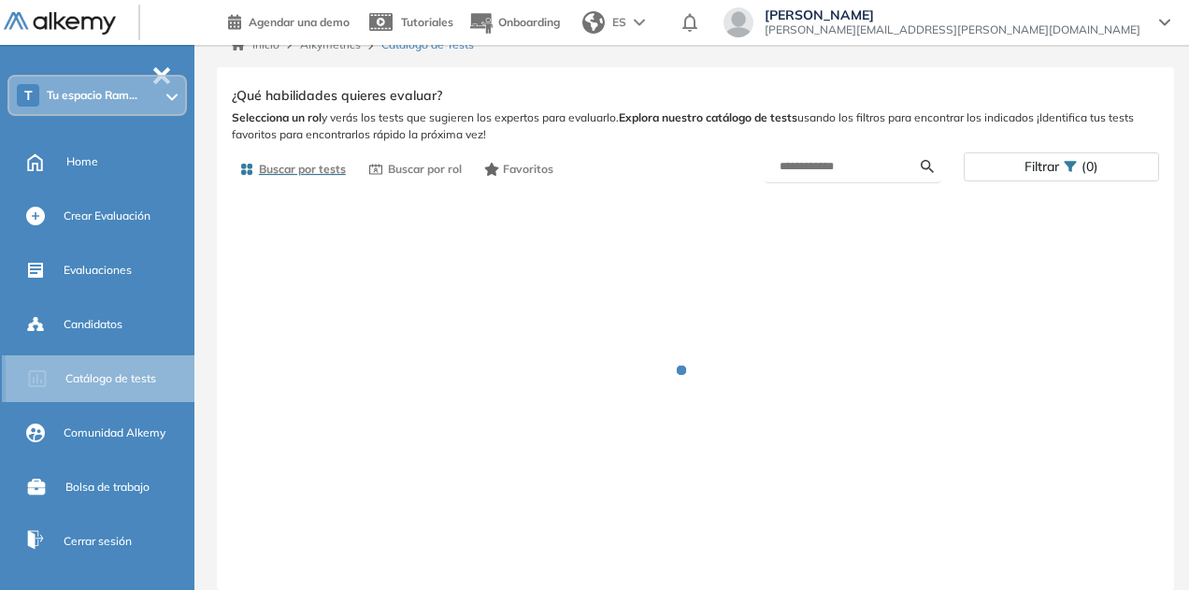
scroll to position [21, 0]
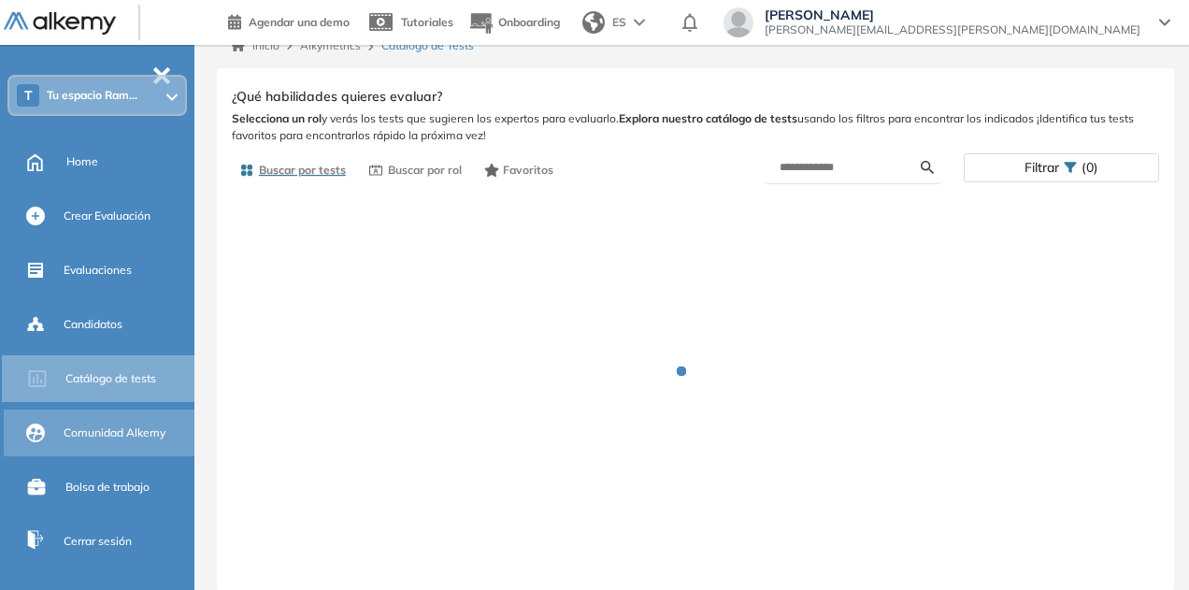
click at [117, 431] on span "Comunidad Alkemy" at bounding box center [115, 432] width 102 height 17
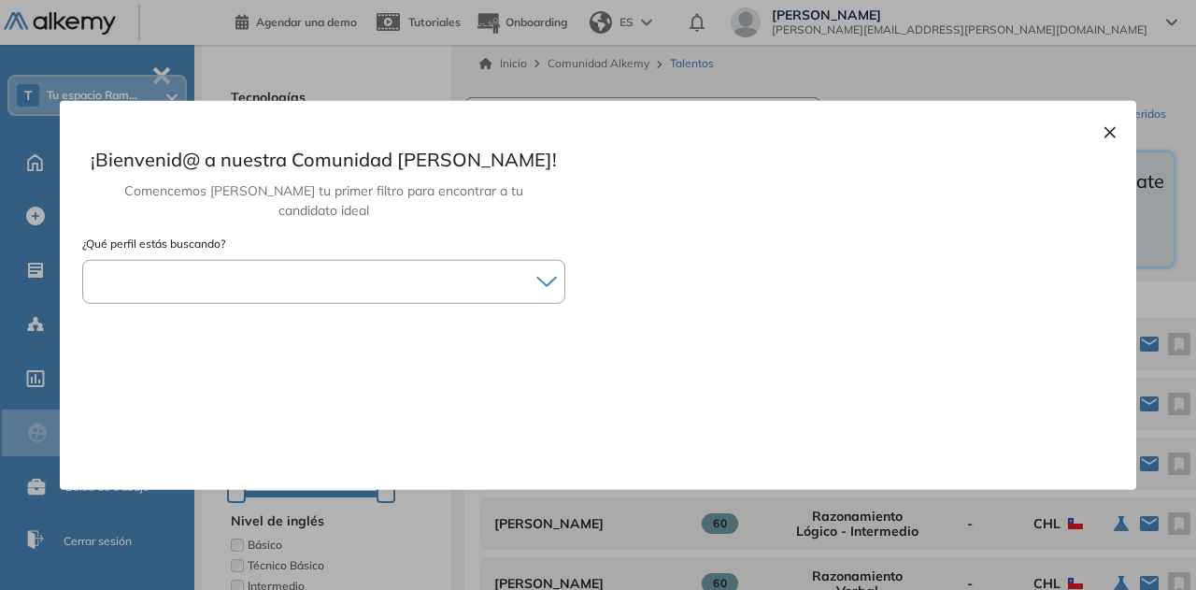
drag, startPoint x: 1107, startPoint y: 130, endPoint x: 1092, endPoint y: 130, distance: 15.0
click at [1108, 130] on button "×" at bounding box center [1110, 130] width 15 height 22
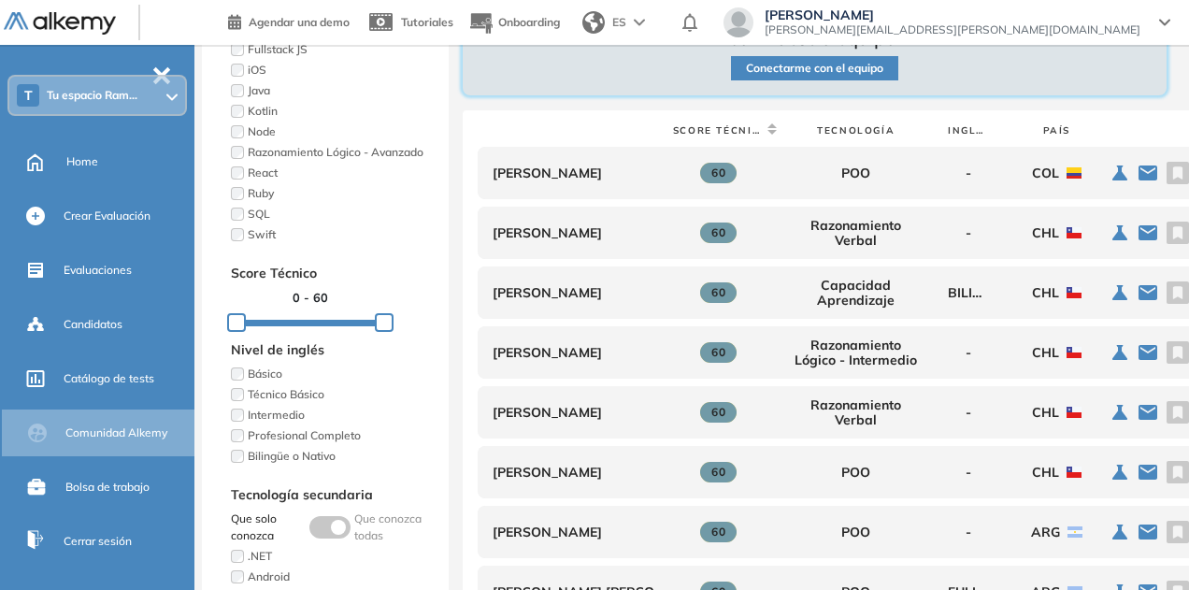
scroll to position [187, 0]
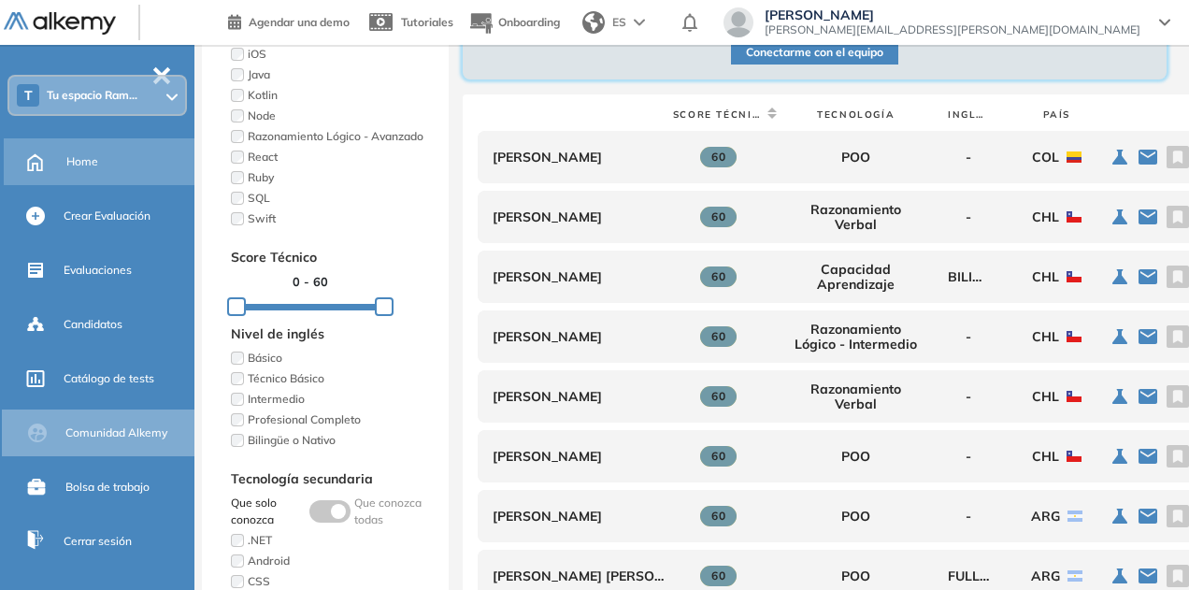
click at [93, 158] on span "Home" at bounding box center [82, 161] width 32 height 17
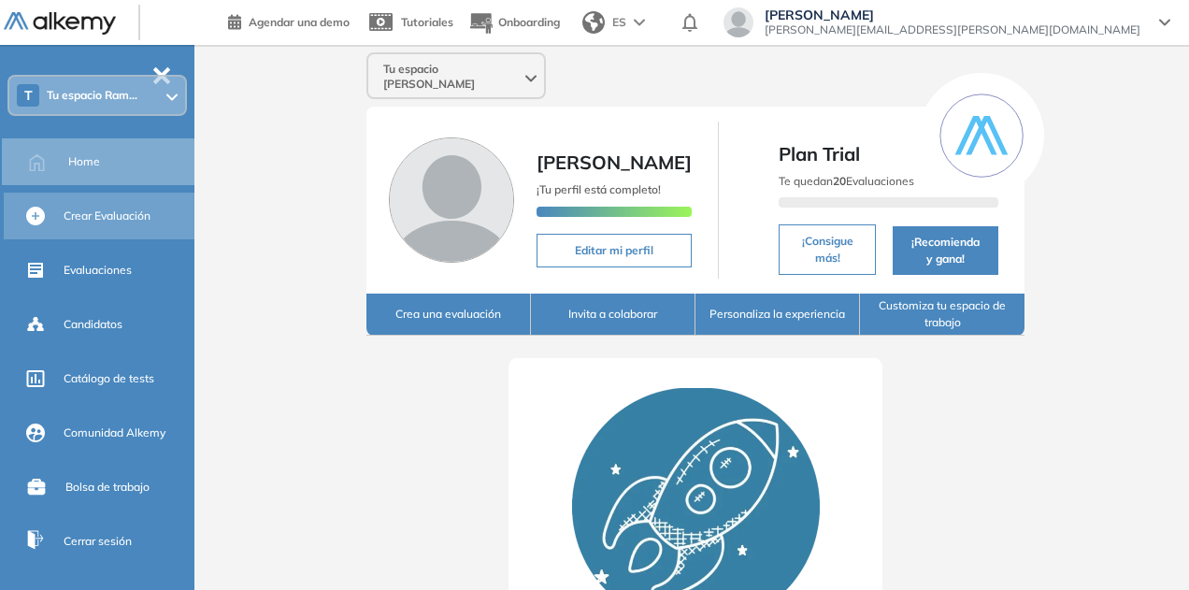
click at [134, 225] on div "Crear Evaluación" at bounding box center [127, 216] width 127 height 32
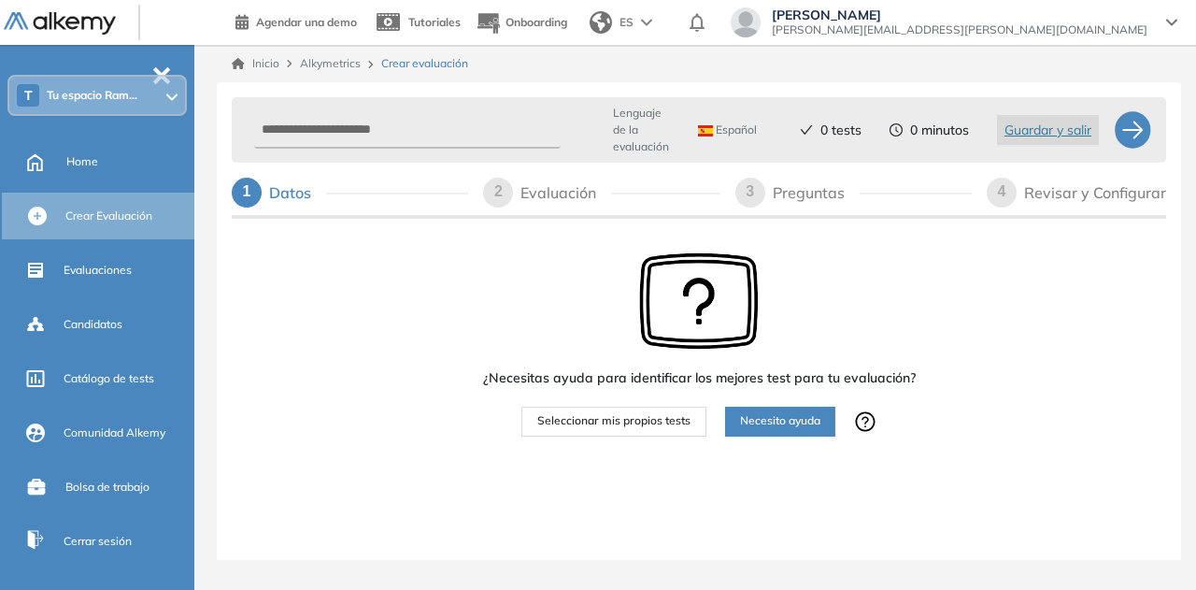
click at [75, 99] on span "Tu espacio Ram..." at bounding box center [92, 95] width 91 height 15
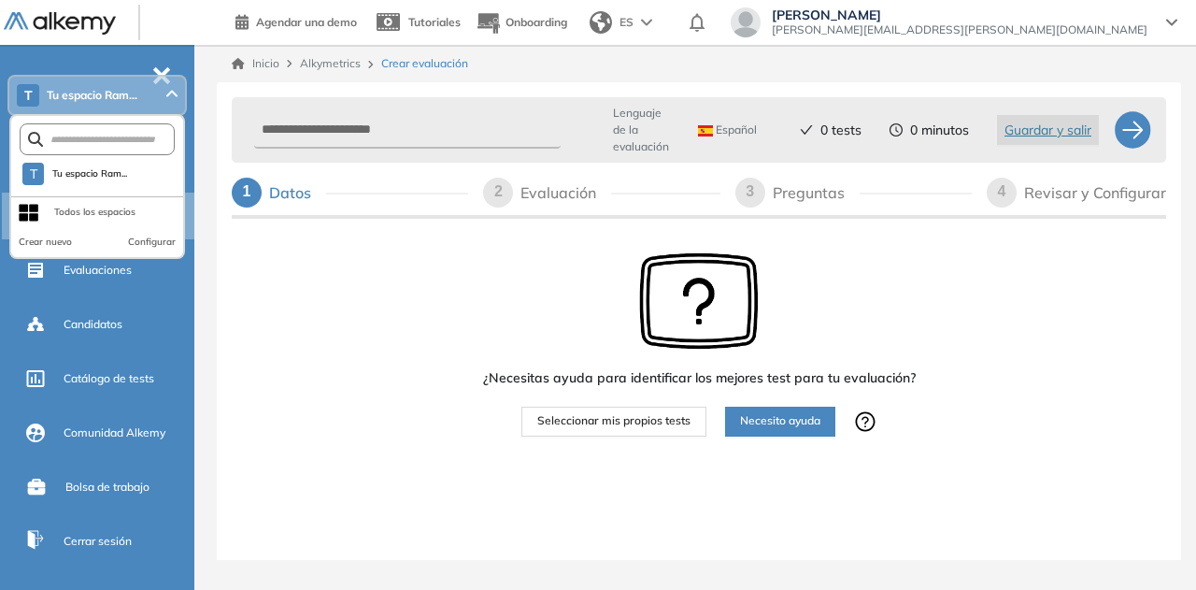
click at [64, 212] on div "Todos los espacios" at bounding box center [94, 212] width 81 height 15
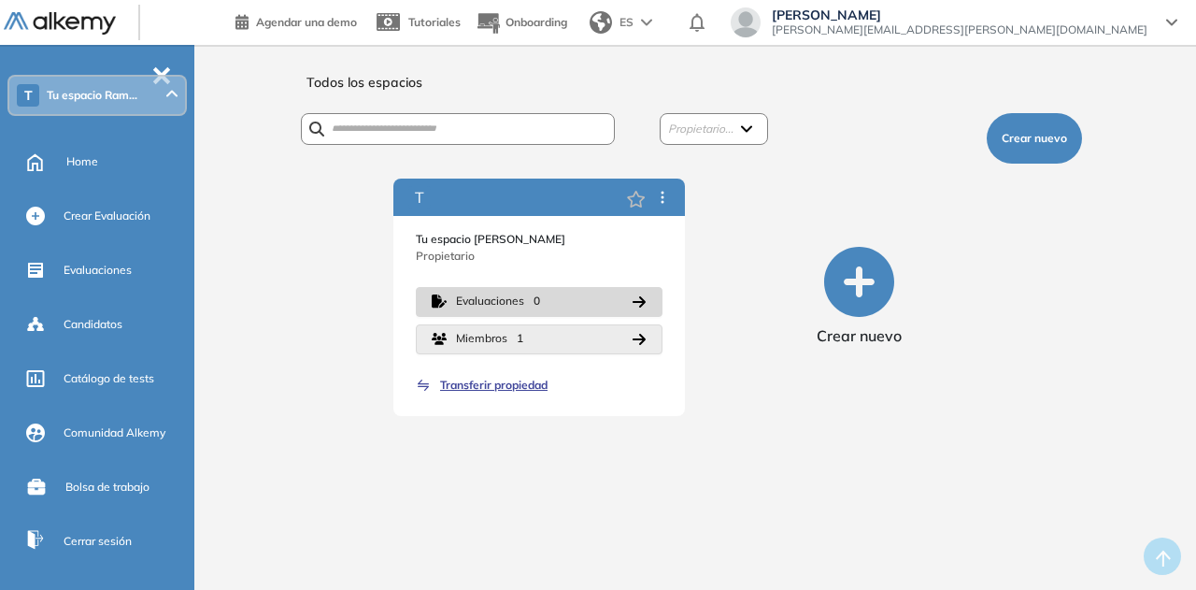
click at [625, 341] on button "Miembros 1" at bounding box center [539, 339] width 247 height 30
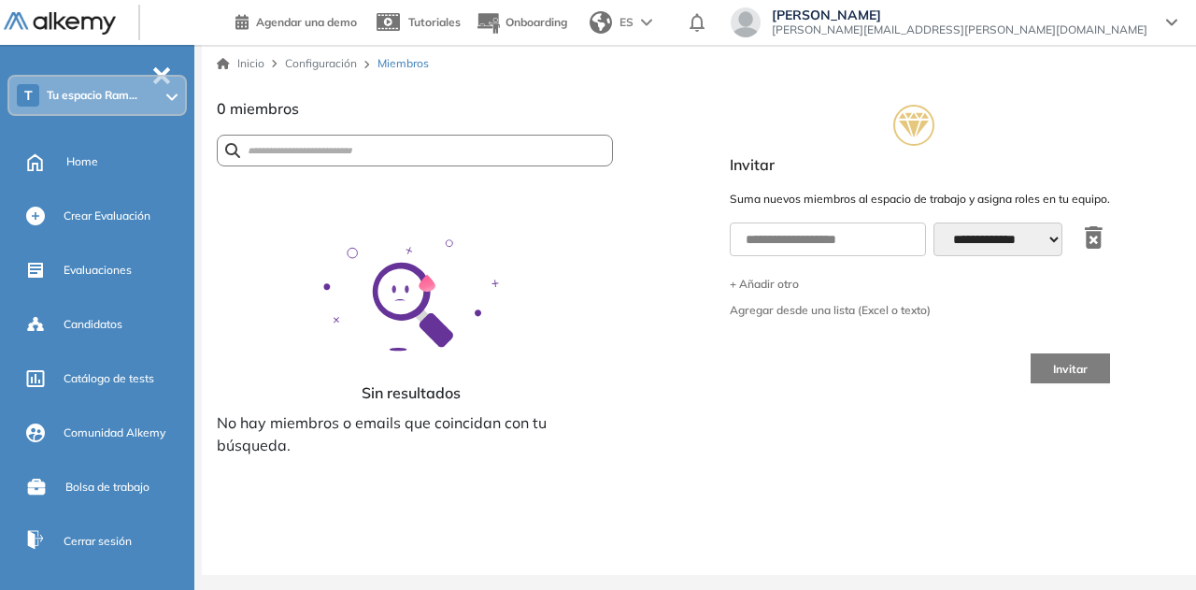
click at [79, 98] on span "Tu espacio Ram..." at bounding box center [92, 95] width 91 height 15
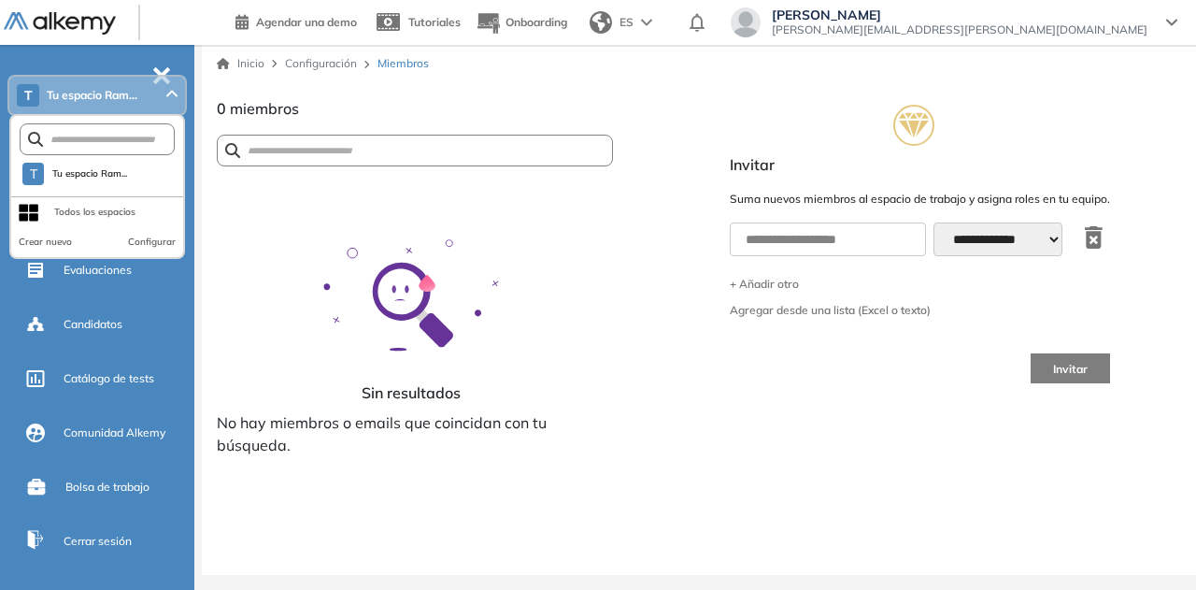
click at [64, 217] on div "Todos los espacios" at bounding box center [94, 212] width 81 height 15
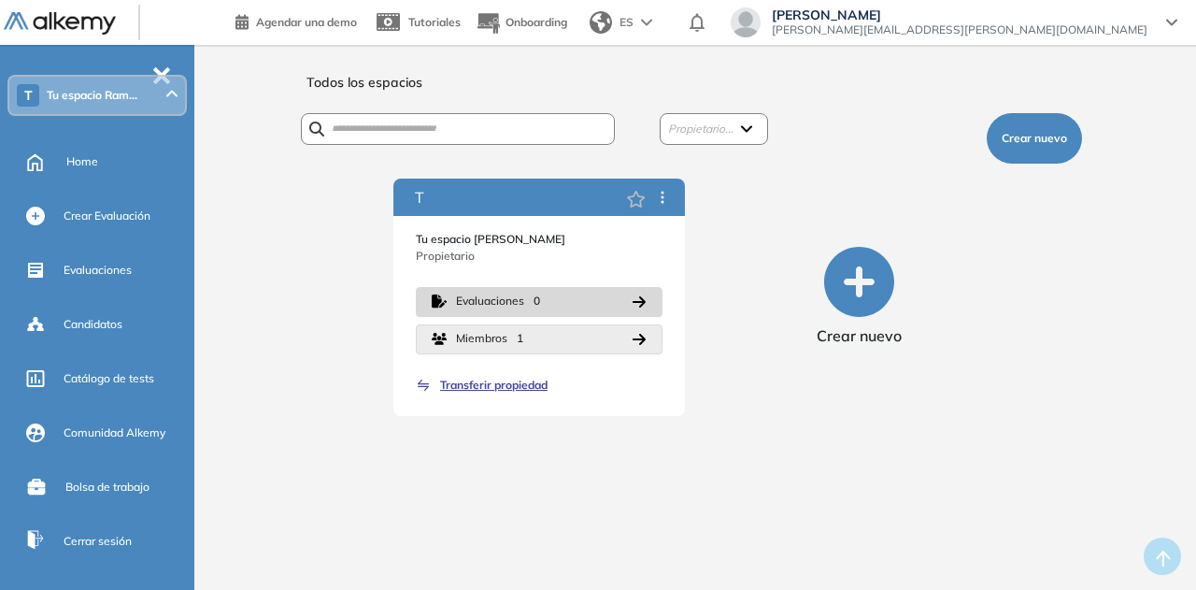
click at [495, 340] on span "Miembros" at bounding box center [481, 339] width 51 height 18
